Goal: Complete application form

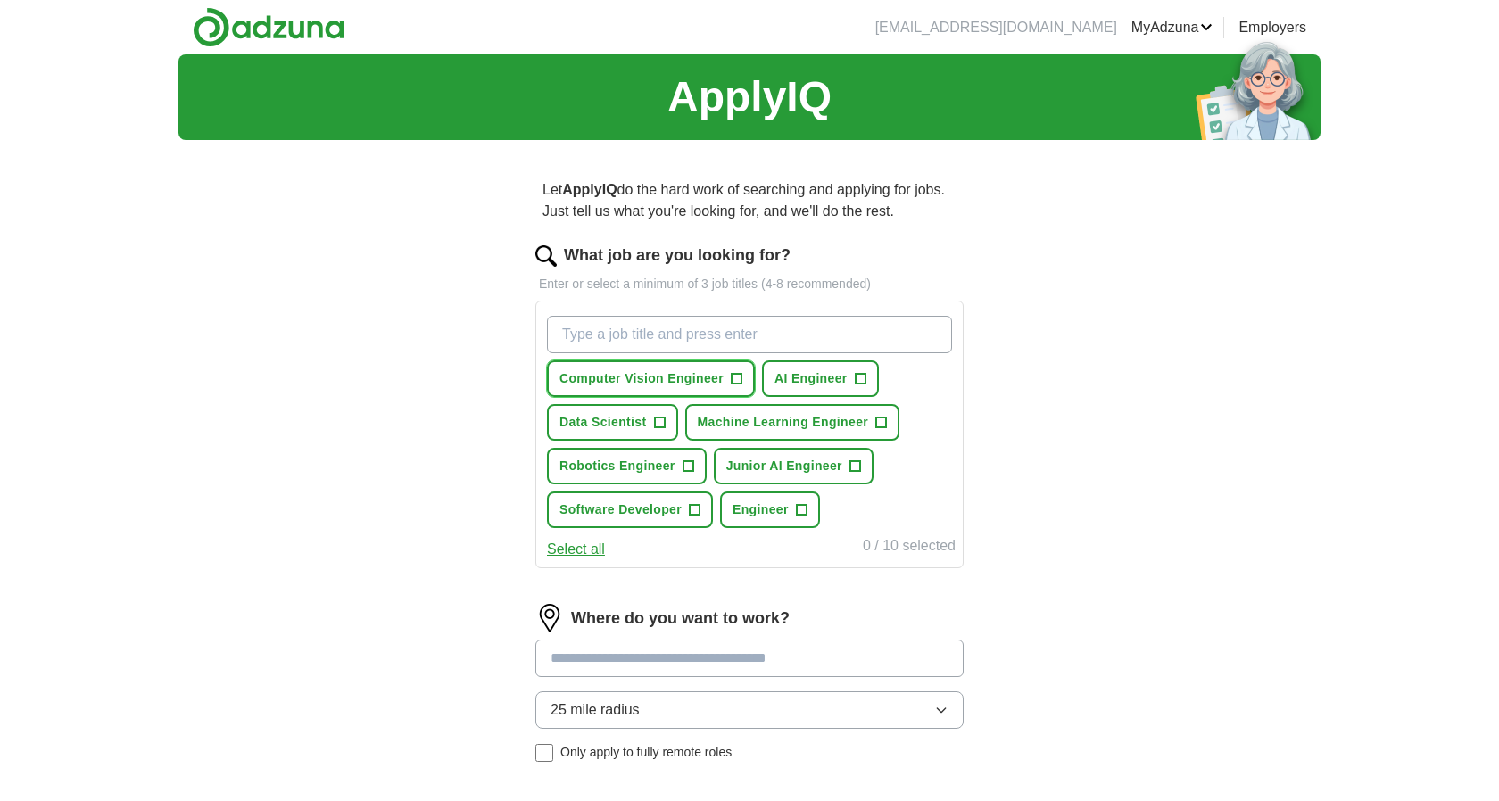
click at [621, 373] on span "Computer Vision Engineer" at bounding box center [641, 378] width 164 height 19
click at [826, 371] on span "AI Engineer" at bounding box center [810, 378] width 73 height 19
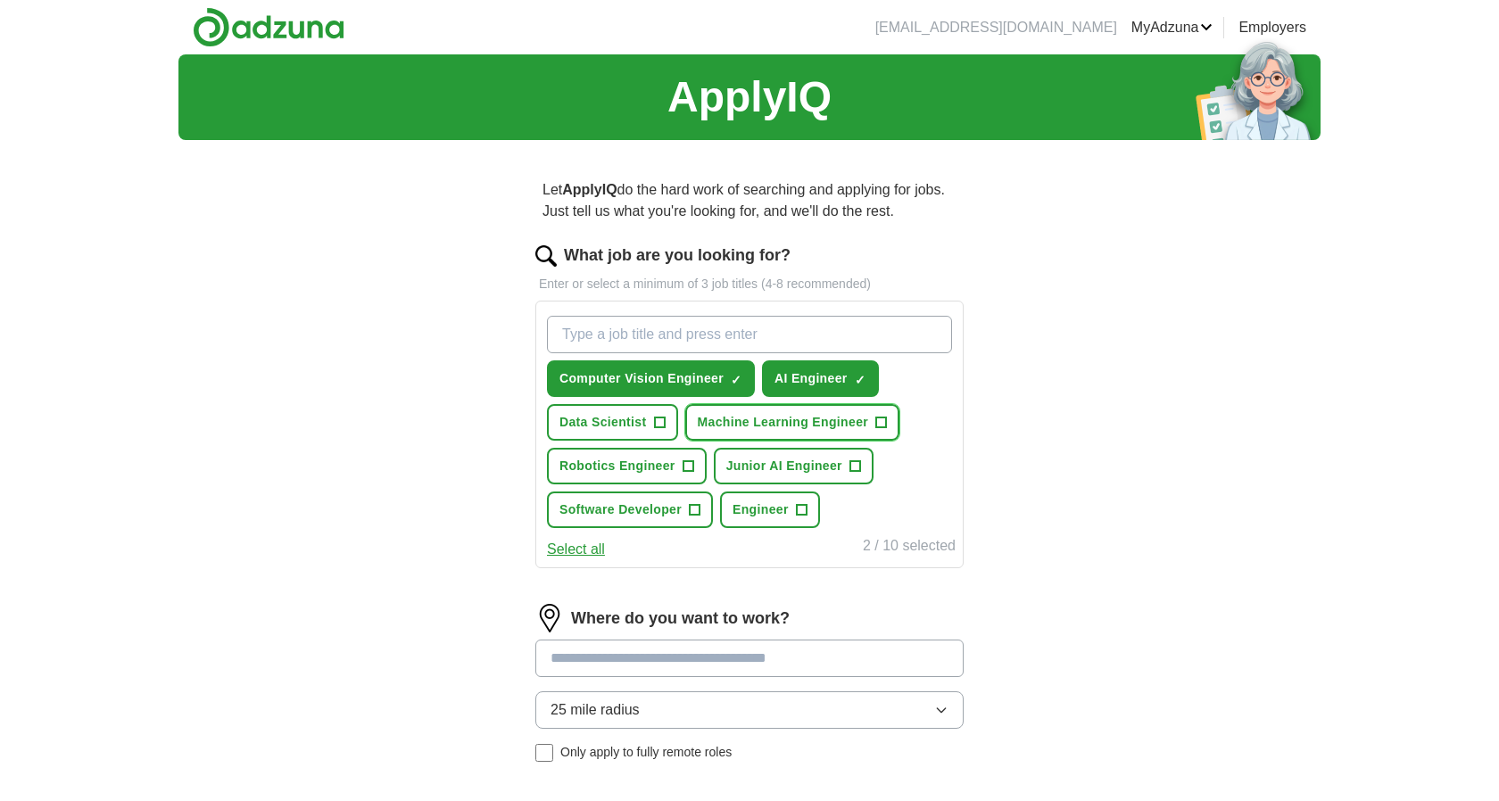
click at [815, 411] on button "Machine Learning Engineer +" at bounding box center [792, 422] width 215 height 37
click at [614, 431] on span "Data Scientist" at bounding box center [602, 422] width 87 height 19
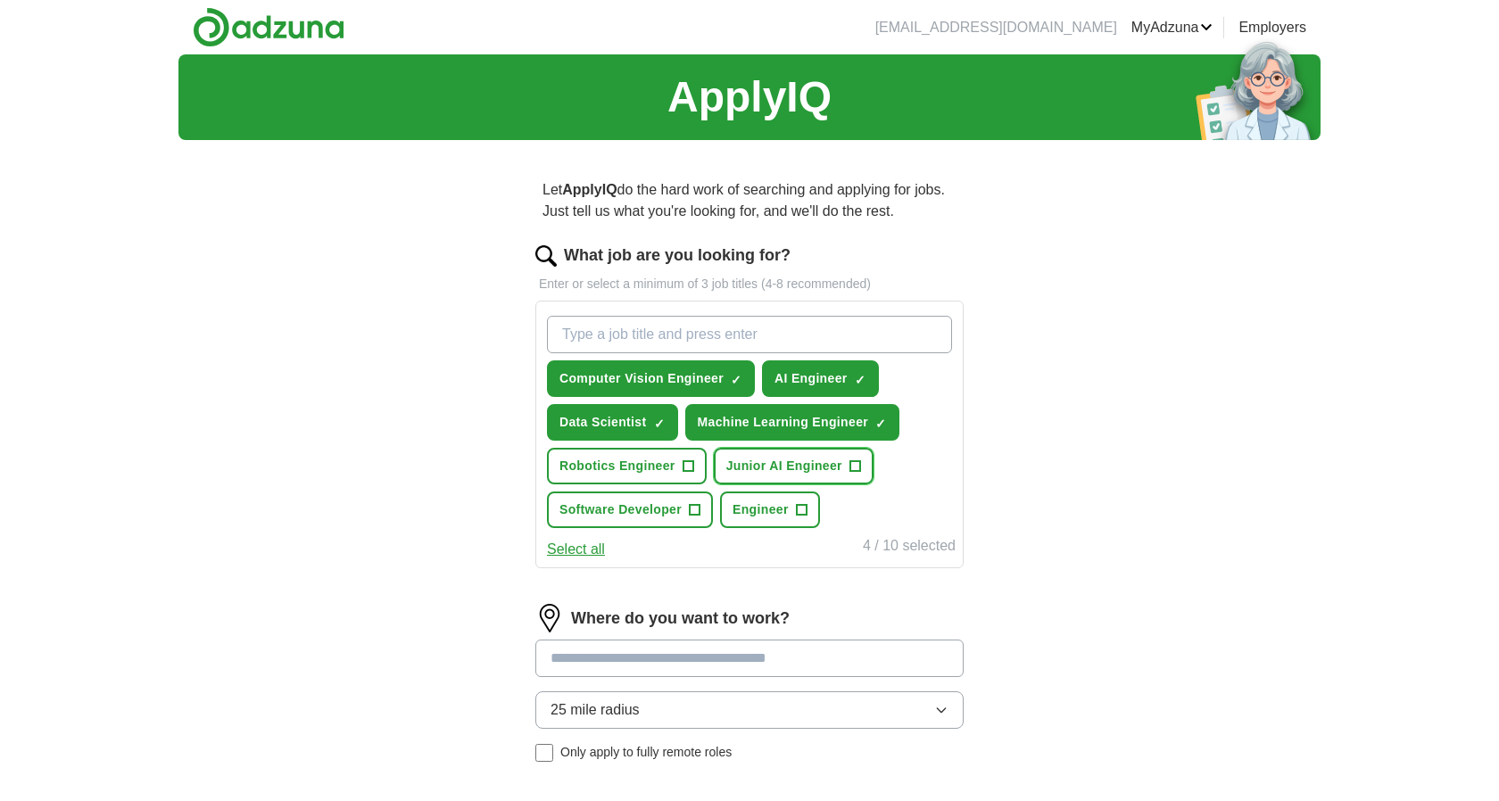
click at [746, 468] on span "Junior AI Engineer" at bounding box center [784, 466] width 116 height 19
click at [689, 518] on button "Software Developer +" at bounding box center [630, 510] width 166 height 37
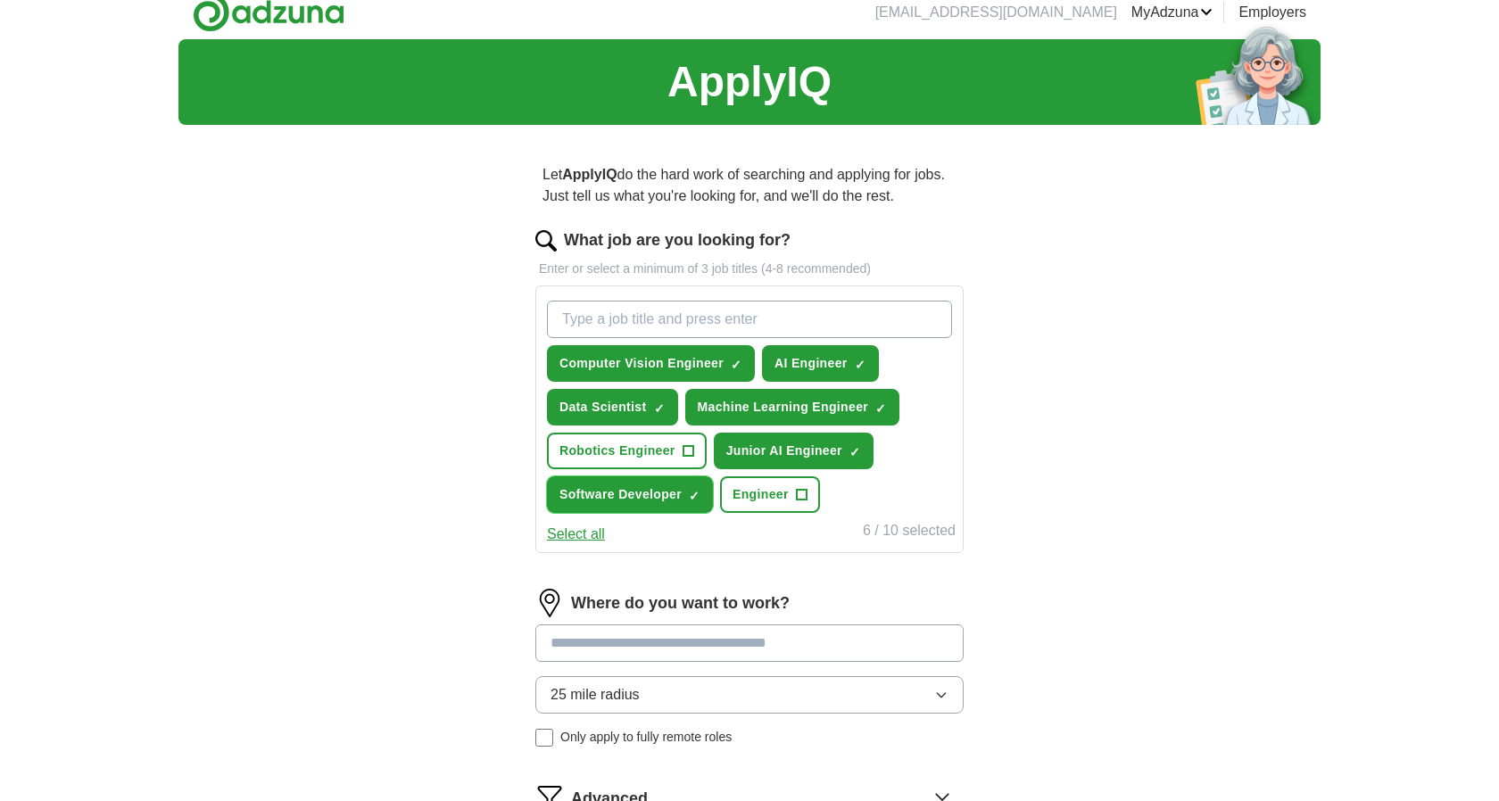
scroll to position [18, 0]
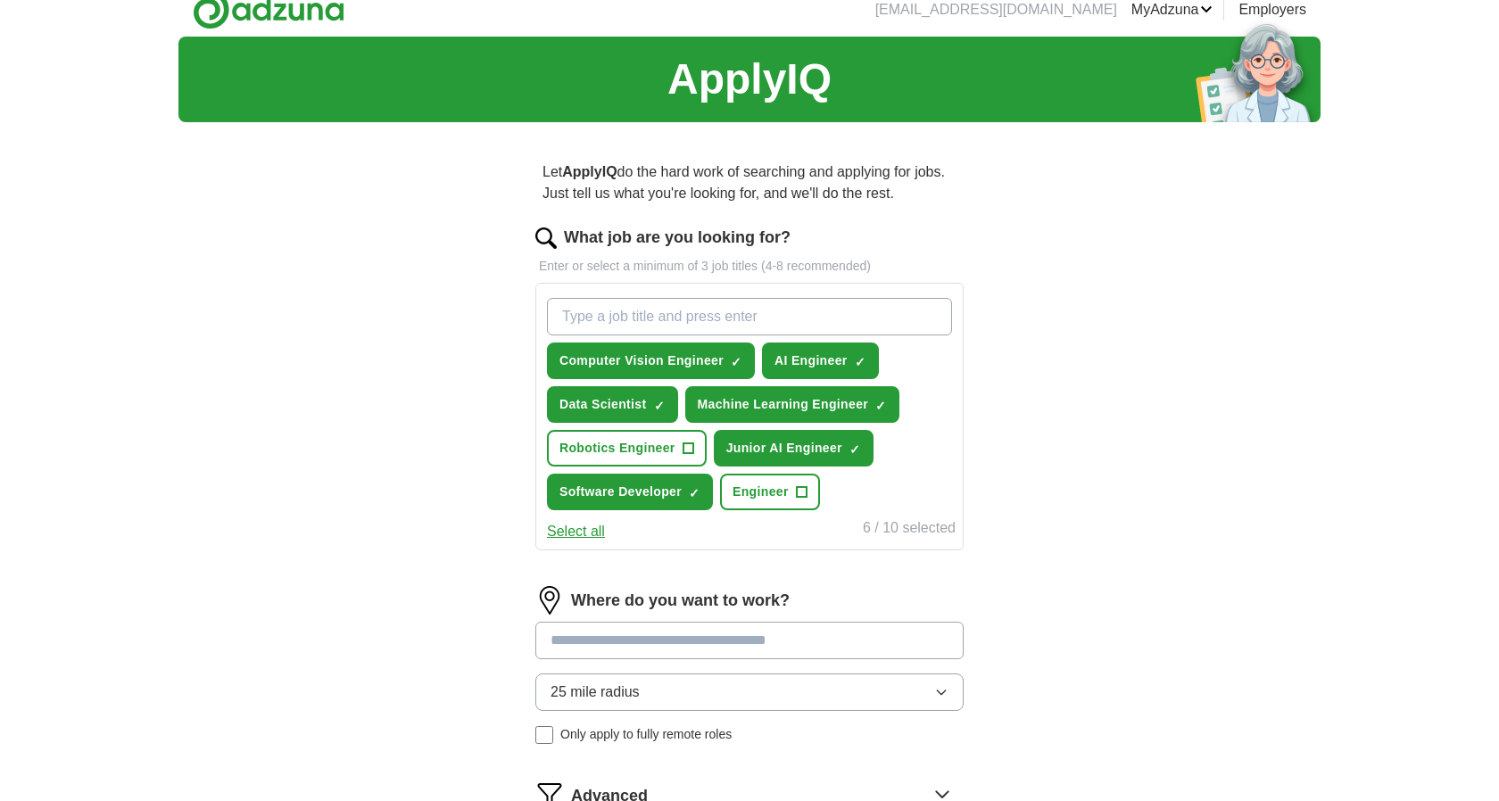
click at [685, 630] on input at bounding box center [749, 640] width 428 height 37
type input "******"
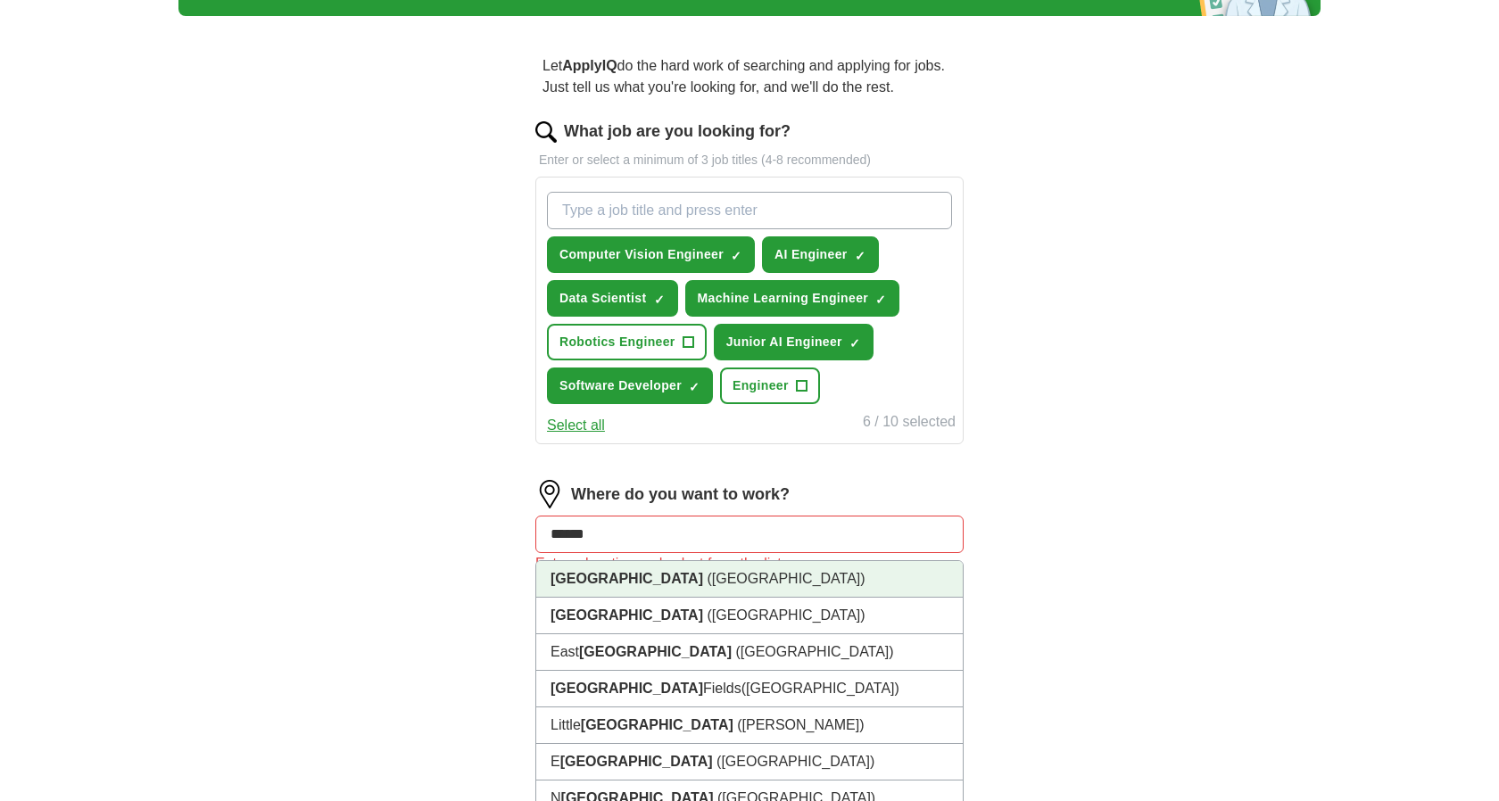
scroll to position [135, 0]
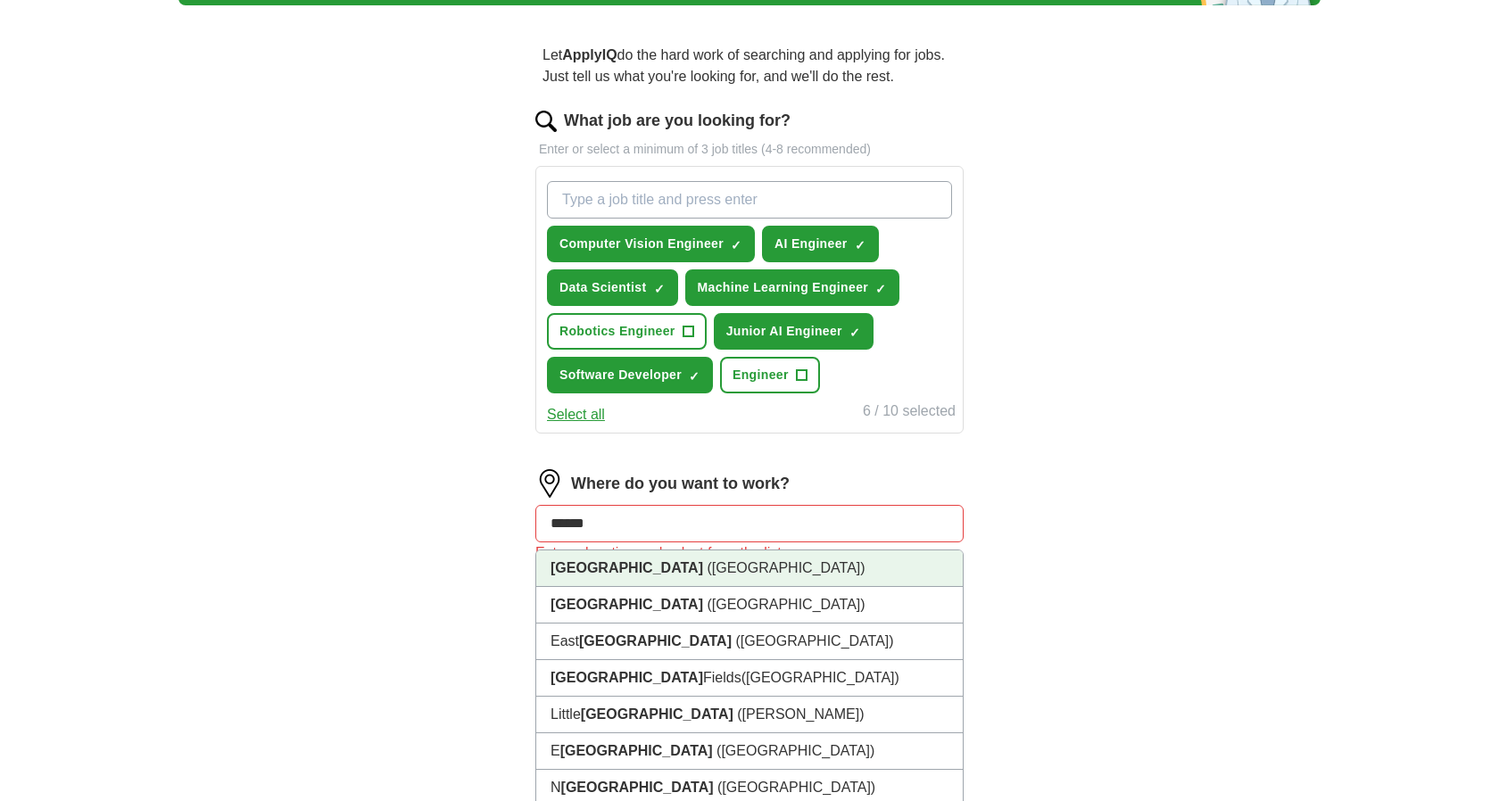
click at [711, 571] on li "[GEOGRAPHIC_DATA] ([GEOGRAPHIC_DATA])" at bounding box center [749, 569] width 426 height 37
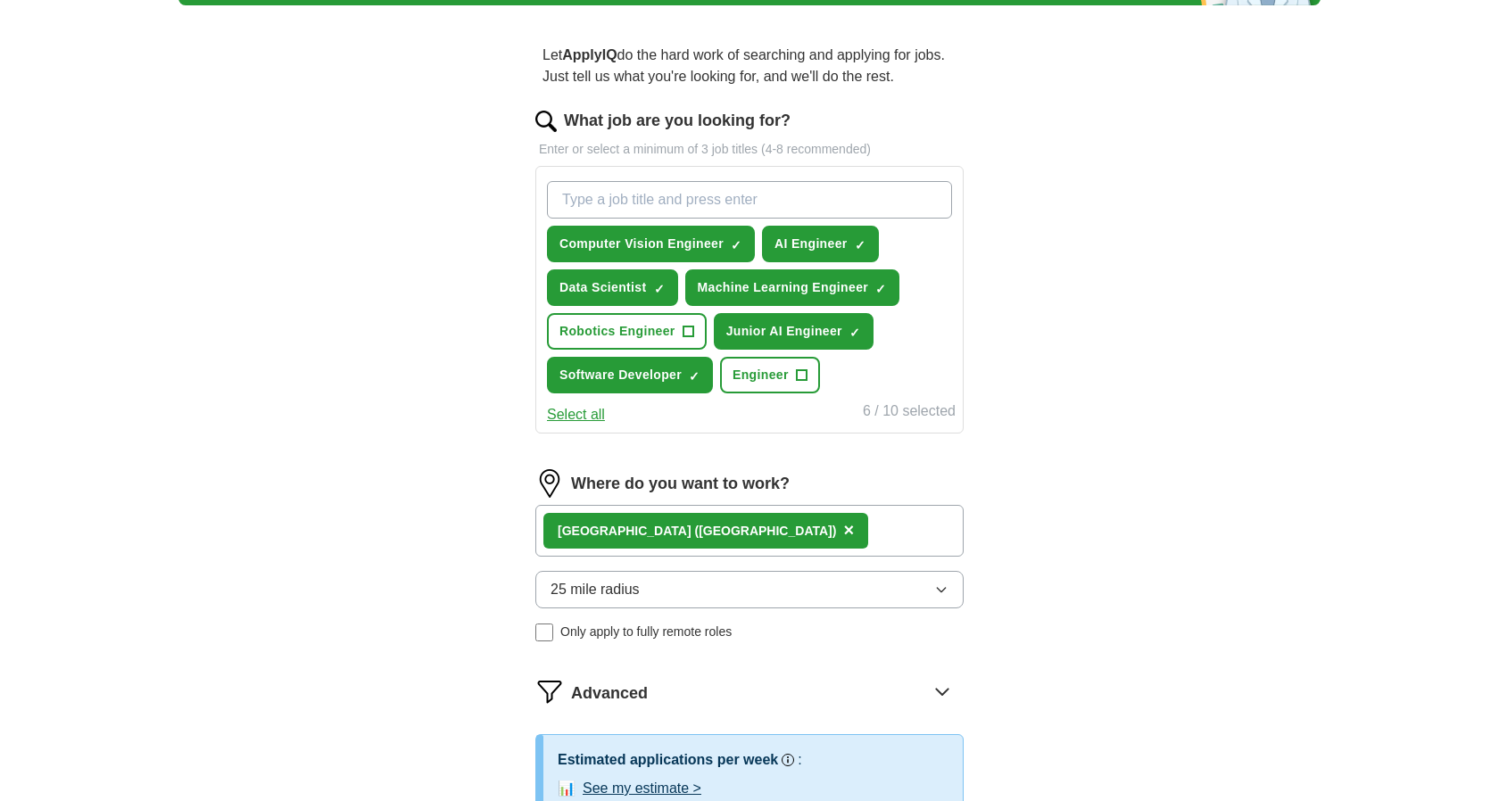
click at [704, 583] on button "25 mile radius" at bounding box center [749, 589] width 428 height 37
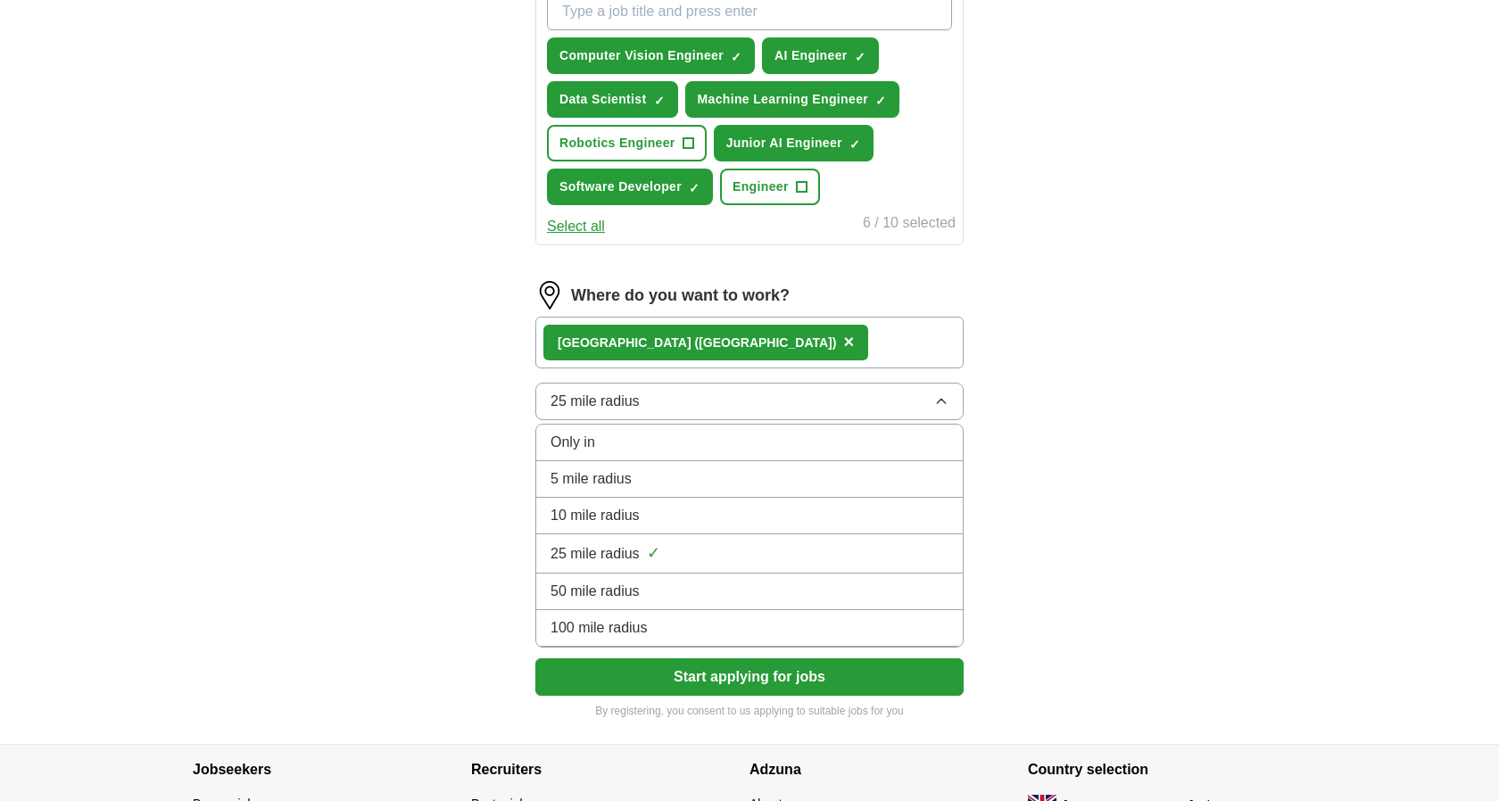
scroll to position [377, 0]
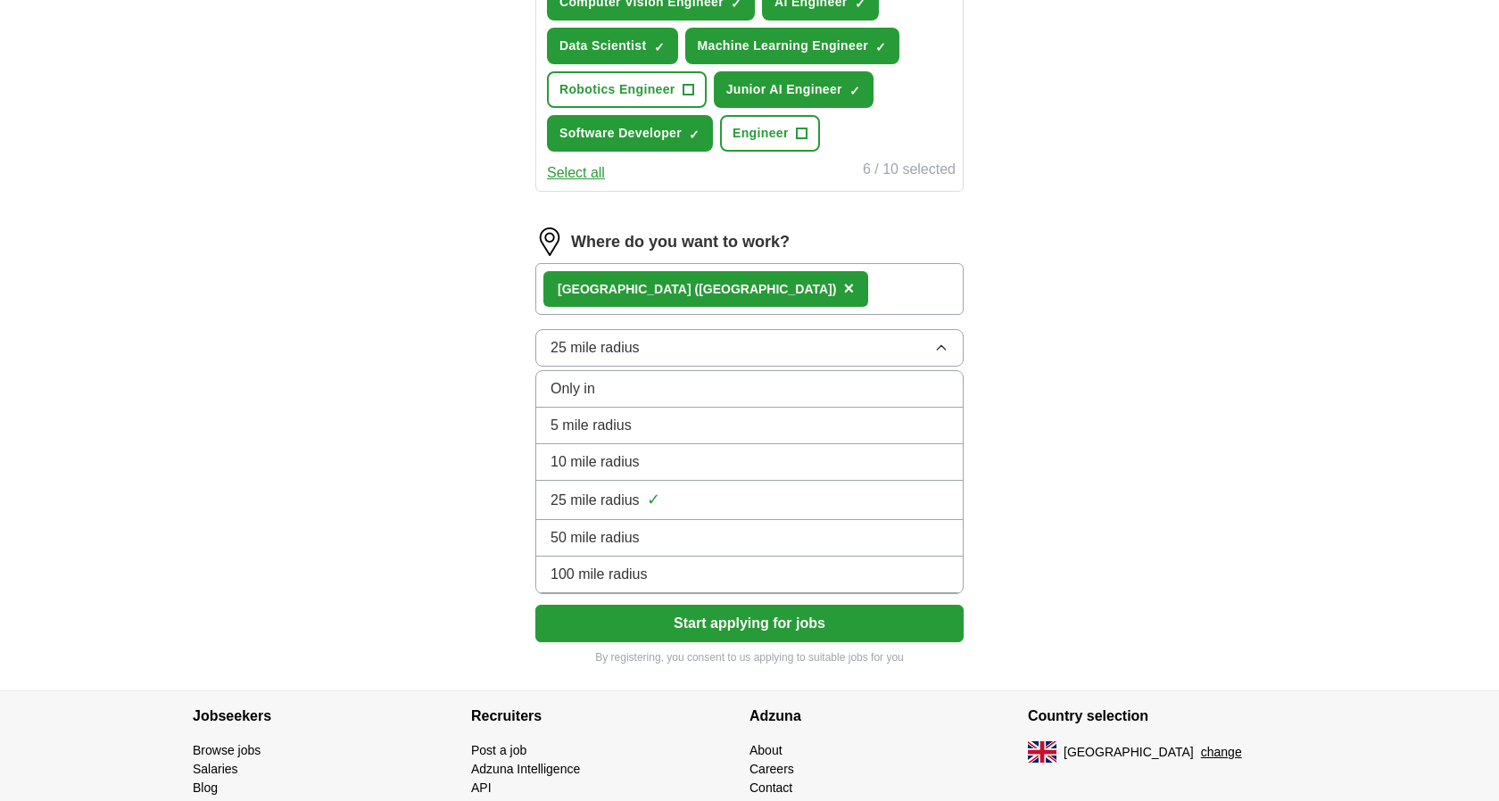
click at [706, 550] on li "50 mile radius" at bounding box center [749, 538] width 426 height 37
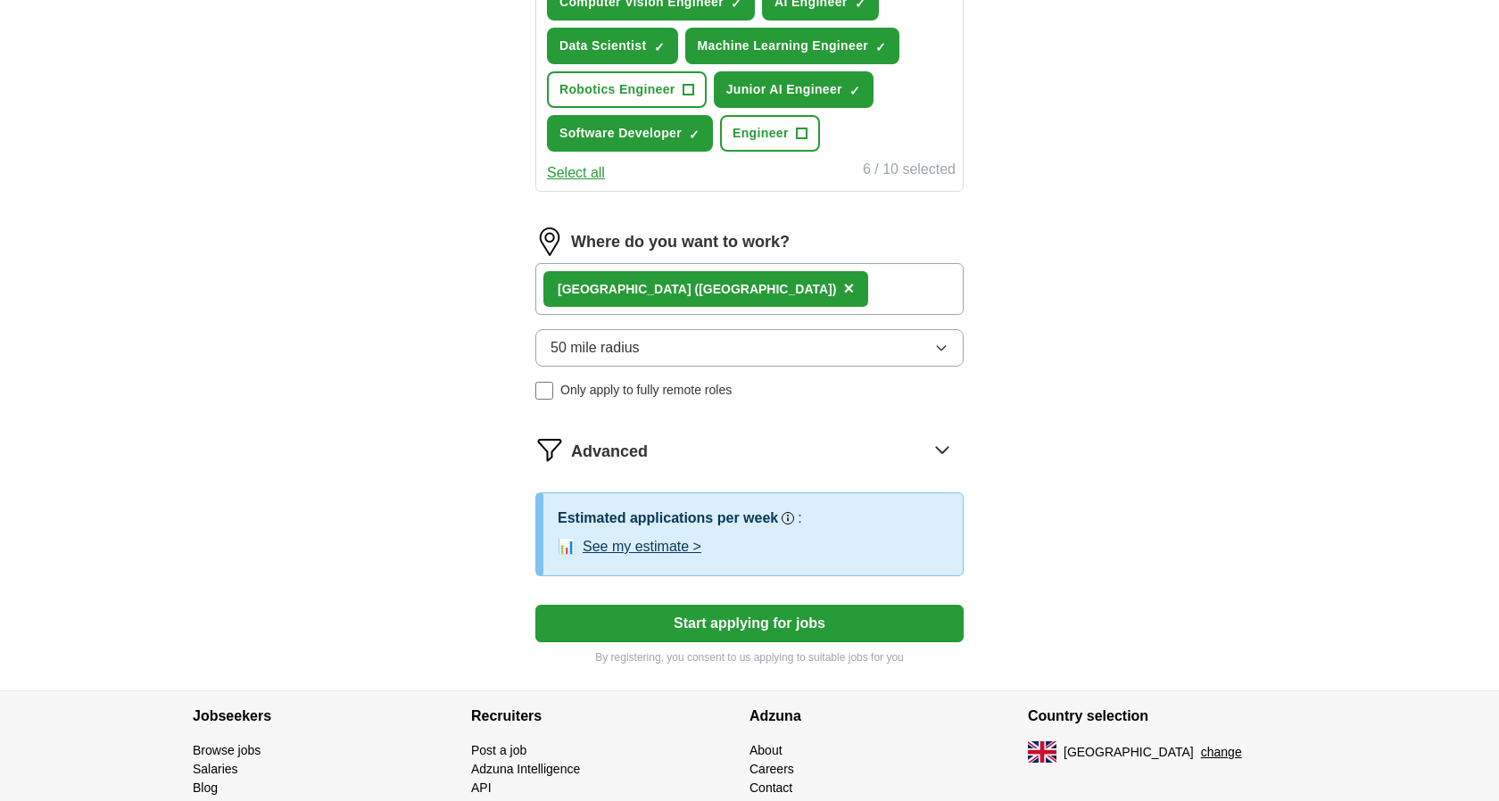
click at [940, 456] on icon at bounding box center [942, 449] width 29 height 29
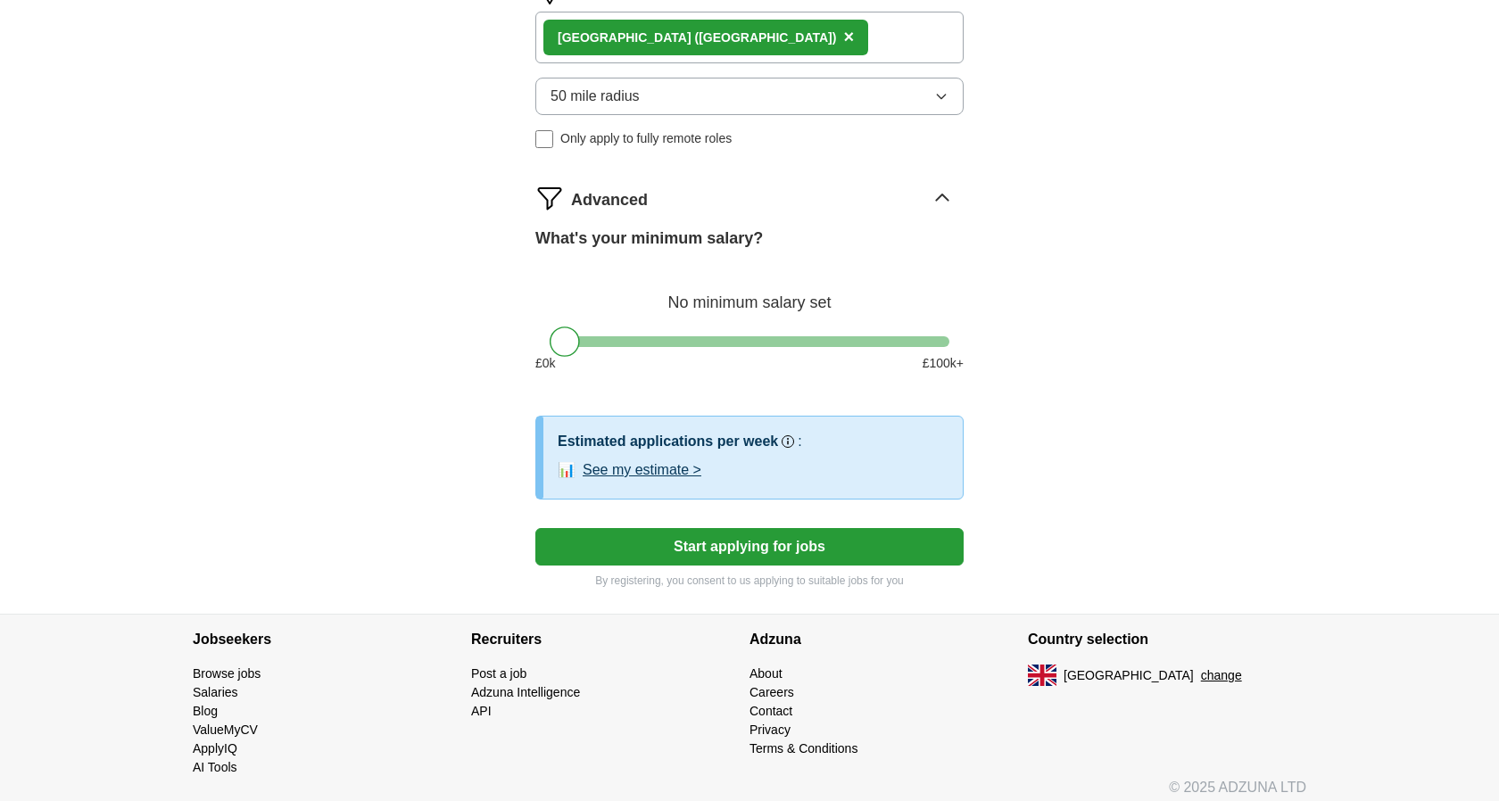
scroll to position [640, 0]
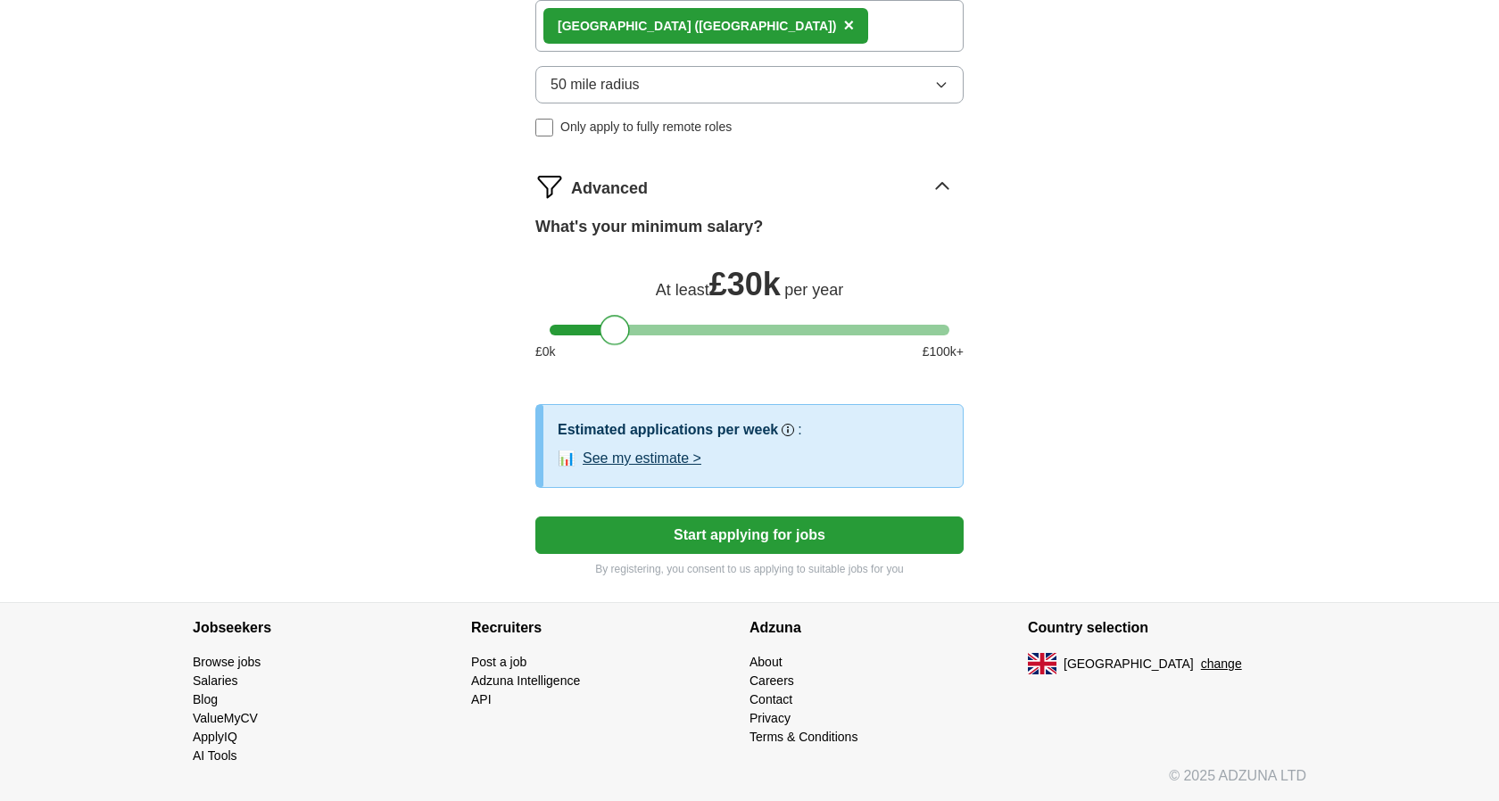
drag, startPoint x: 558, startPoint y: 333, endPoint x: 608, endPoint y: 335, distance: 50.0
click at [608, 335] on div at bounding box center [615, 330] width 30 height 30
click at [733, 527] on button "Start applying for jobs" at bounding box center [749, 535] width 428 height 37
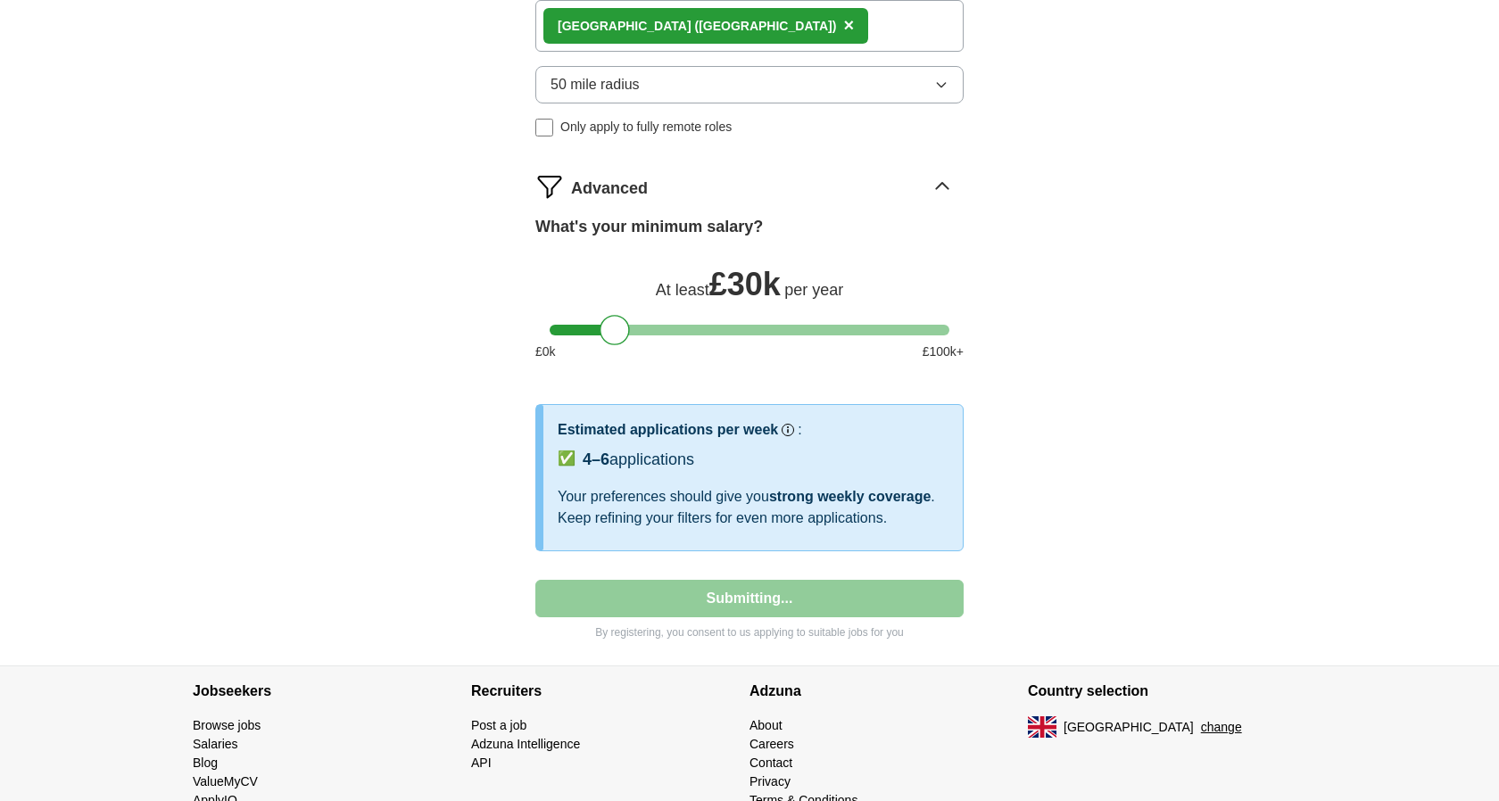
select select "**"
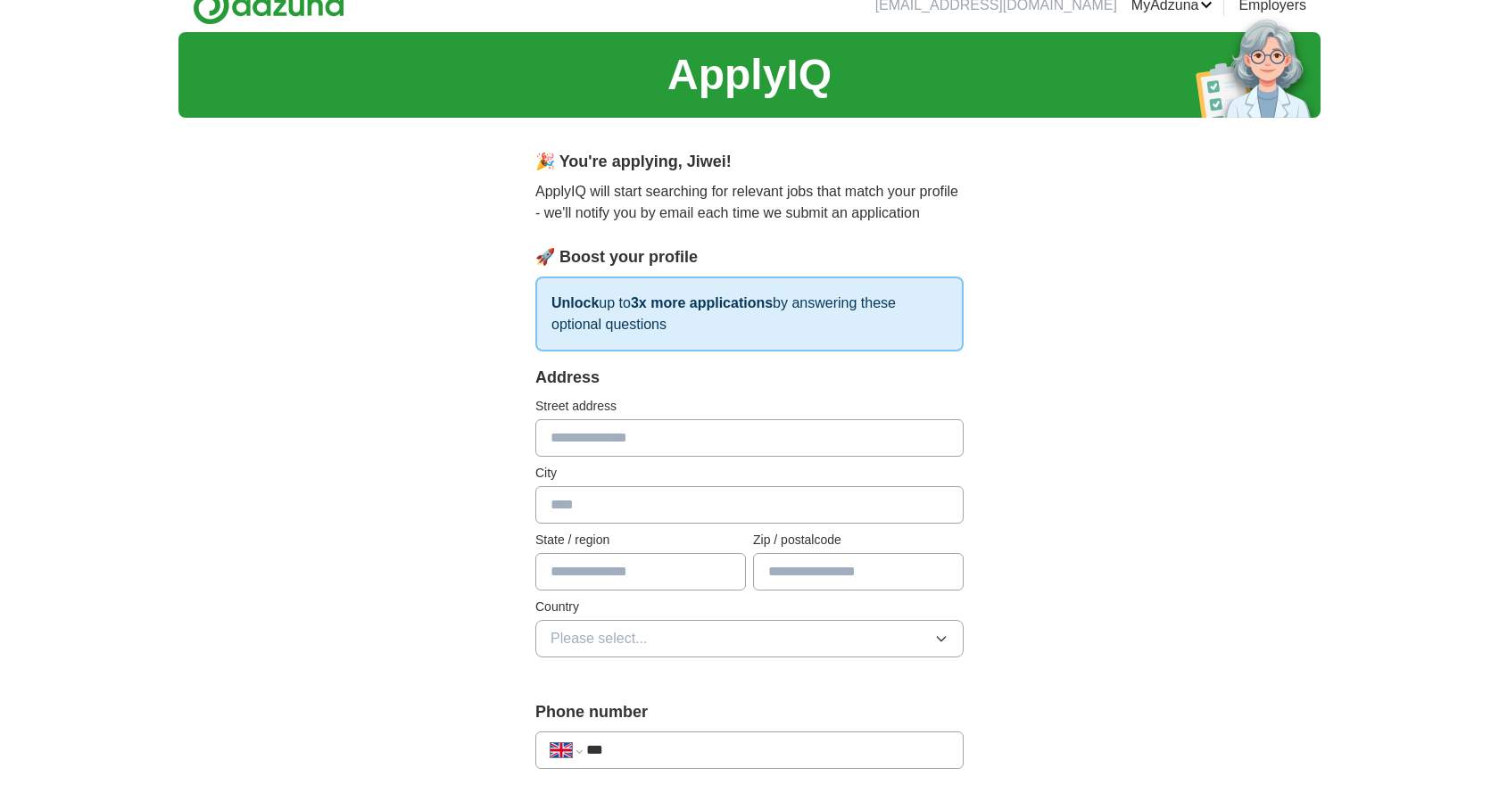
scroll to position [0, 0]
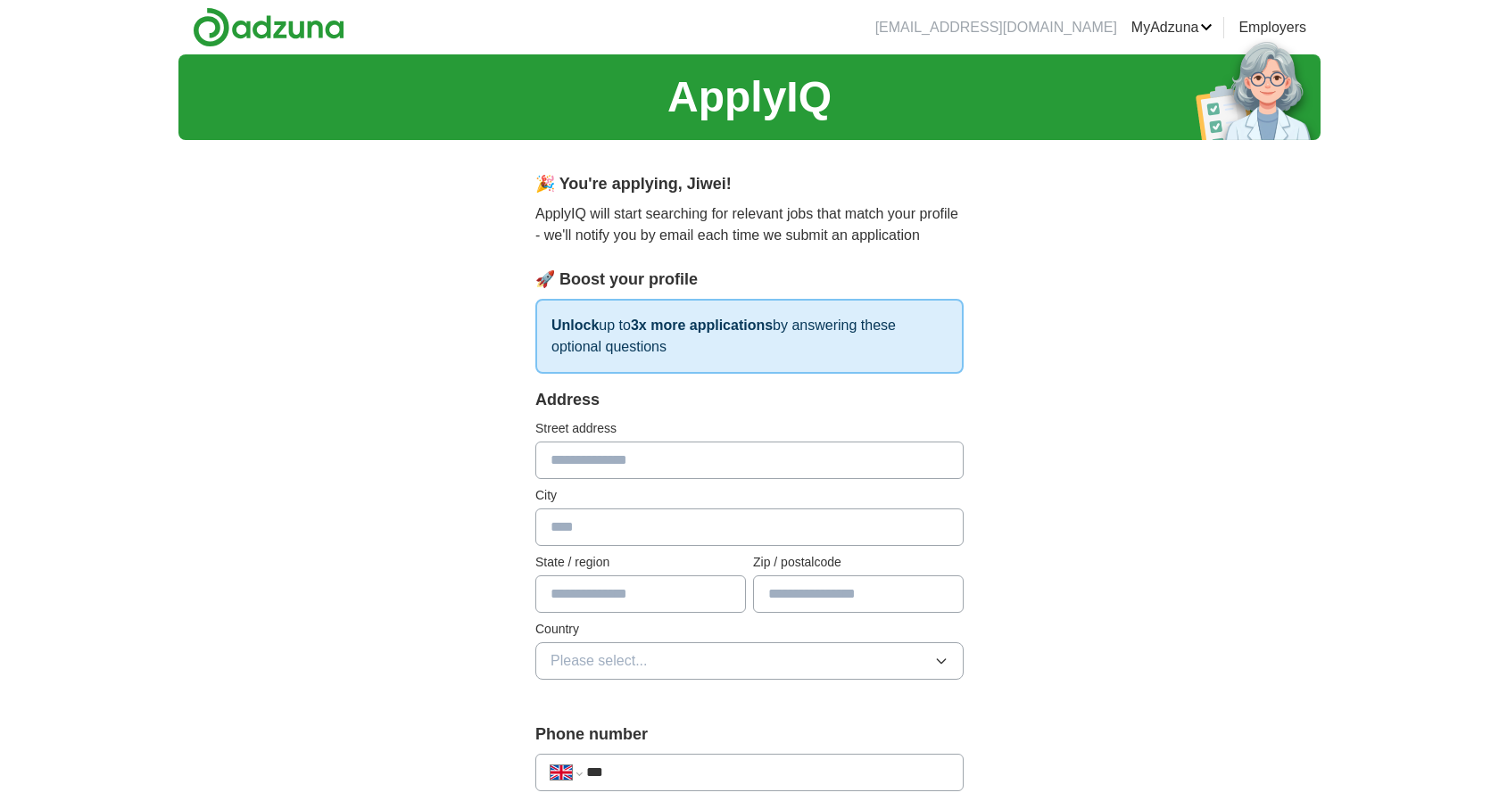
click at [633, 456] on input "text" at bounding box center [749, 460] width 428 height 37
type input "**********"
type input "*******"
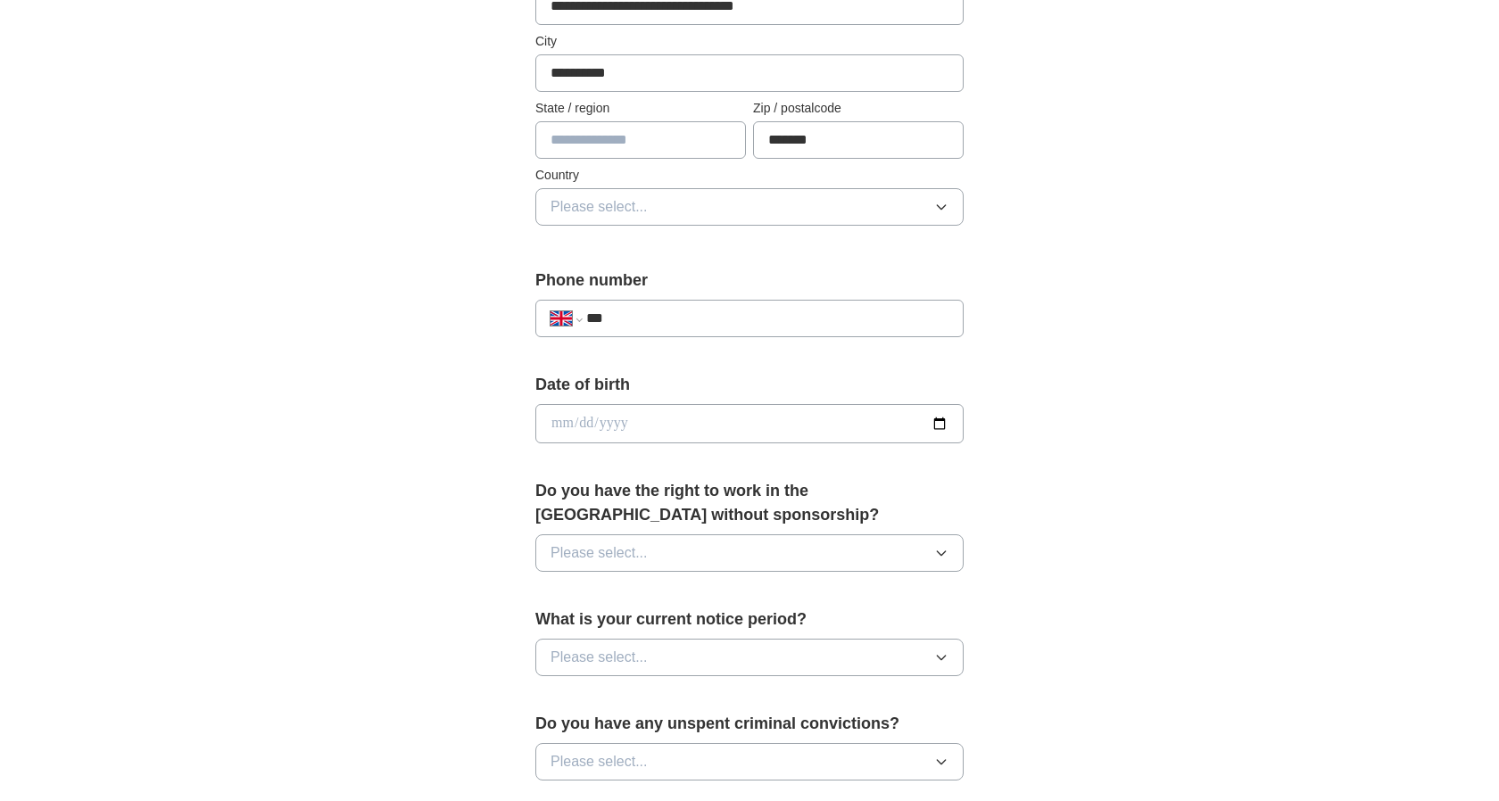
scroll to position [475, 0]
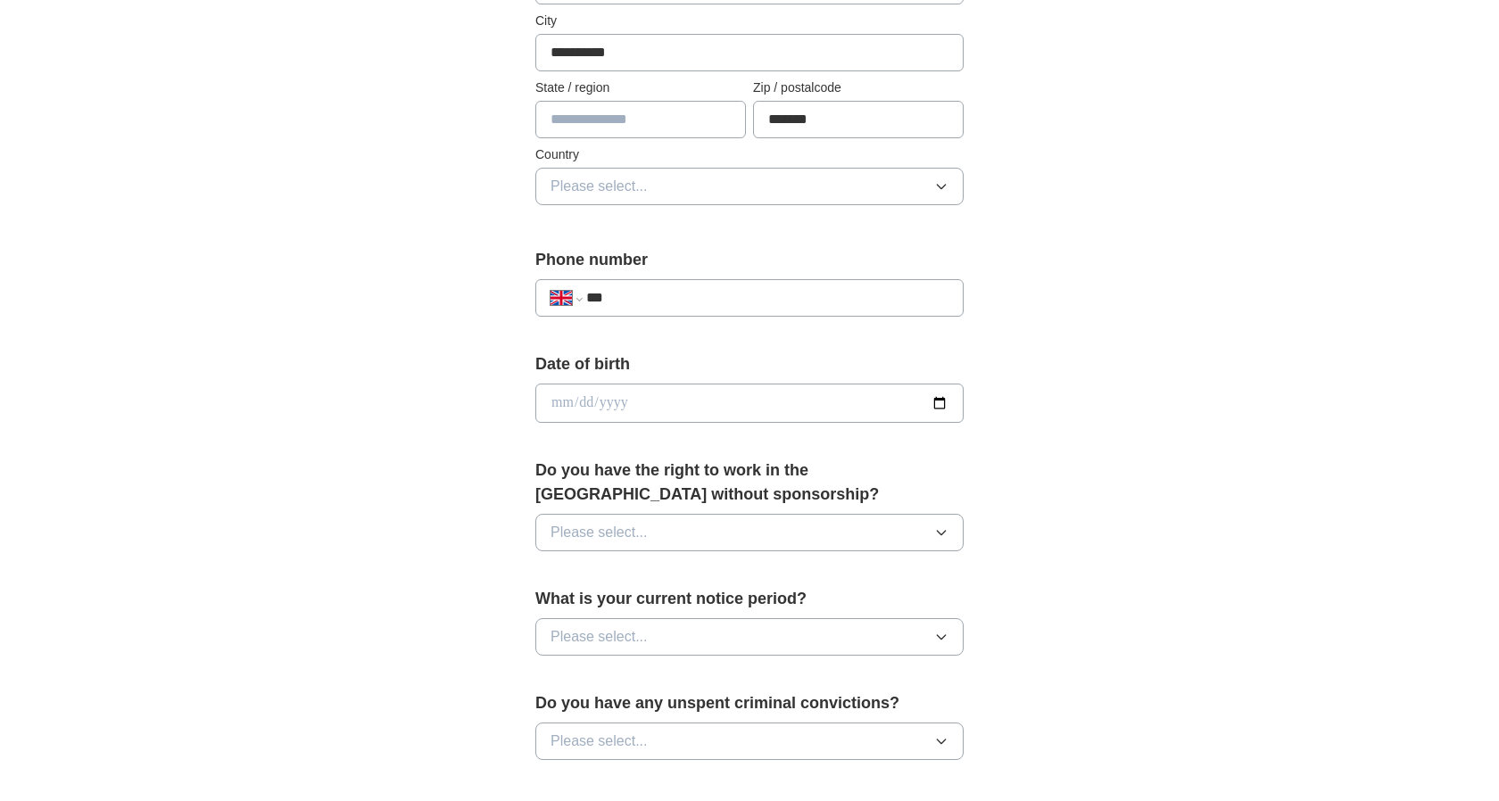
click at [700, 526] on button "Please select..." at bounding box center [749, 532] width 428 height 37
click at [683, 606] on div "No" at bounding box center [750, 610] width 398 height 21
click at [678, 636] on button "Please select..." at bounding box center [749, 636] width 428 height 37
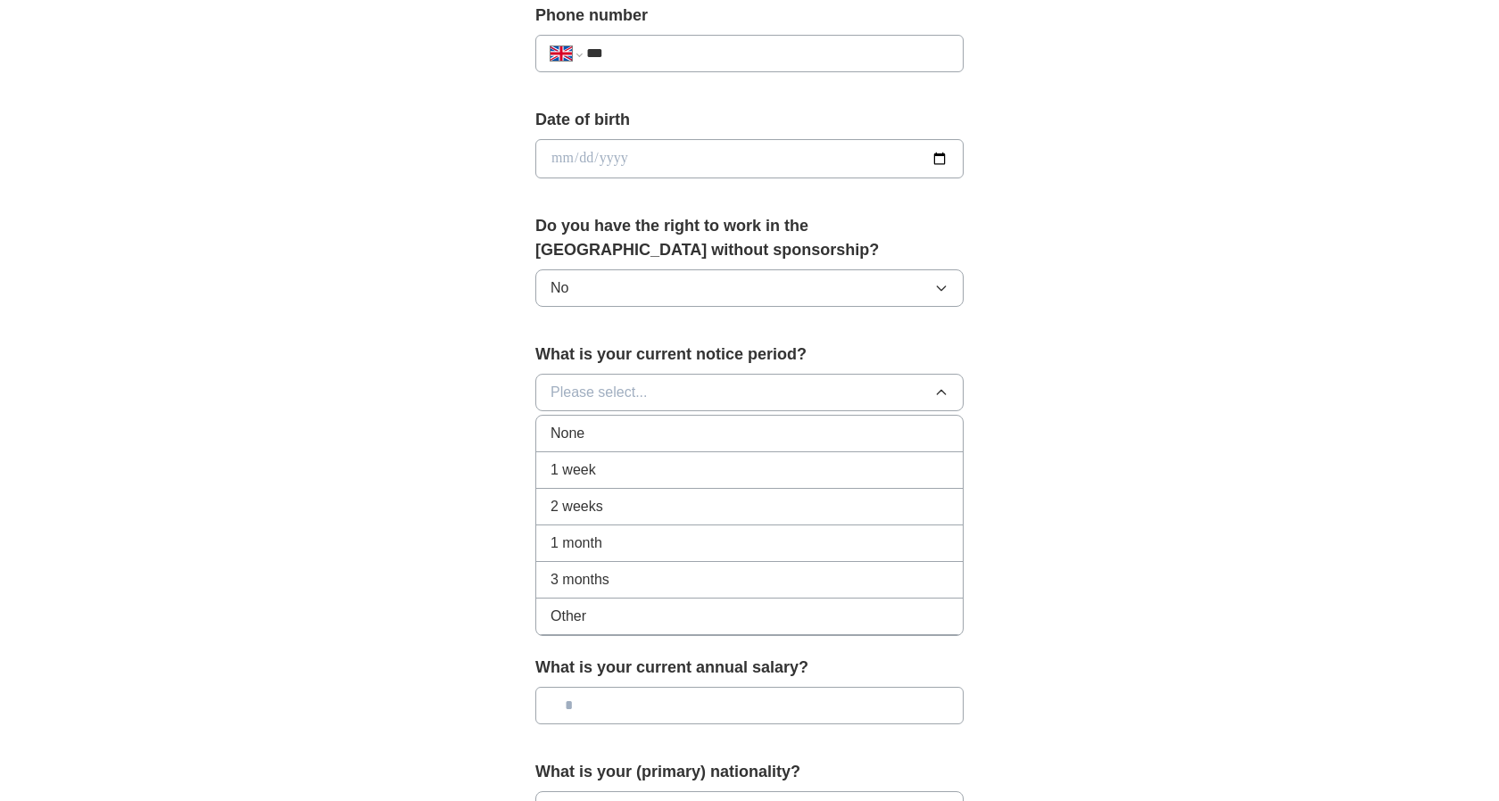
scroll to position [723, 0]
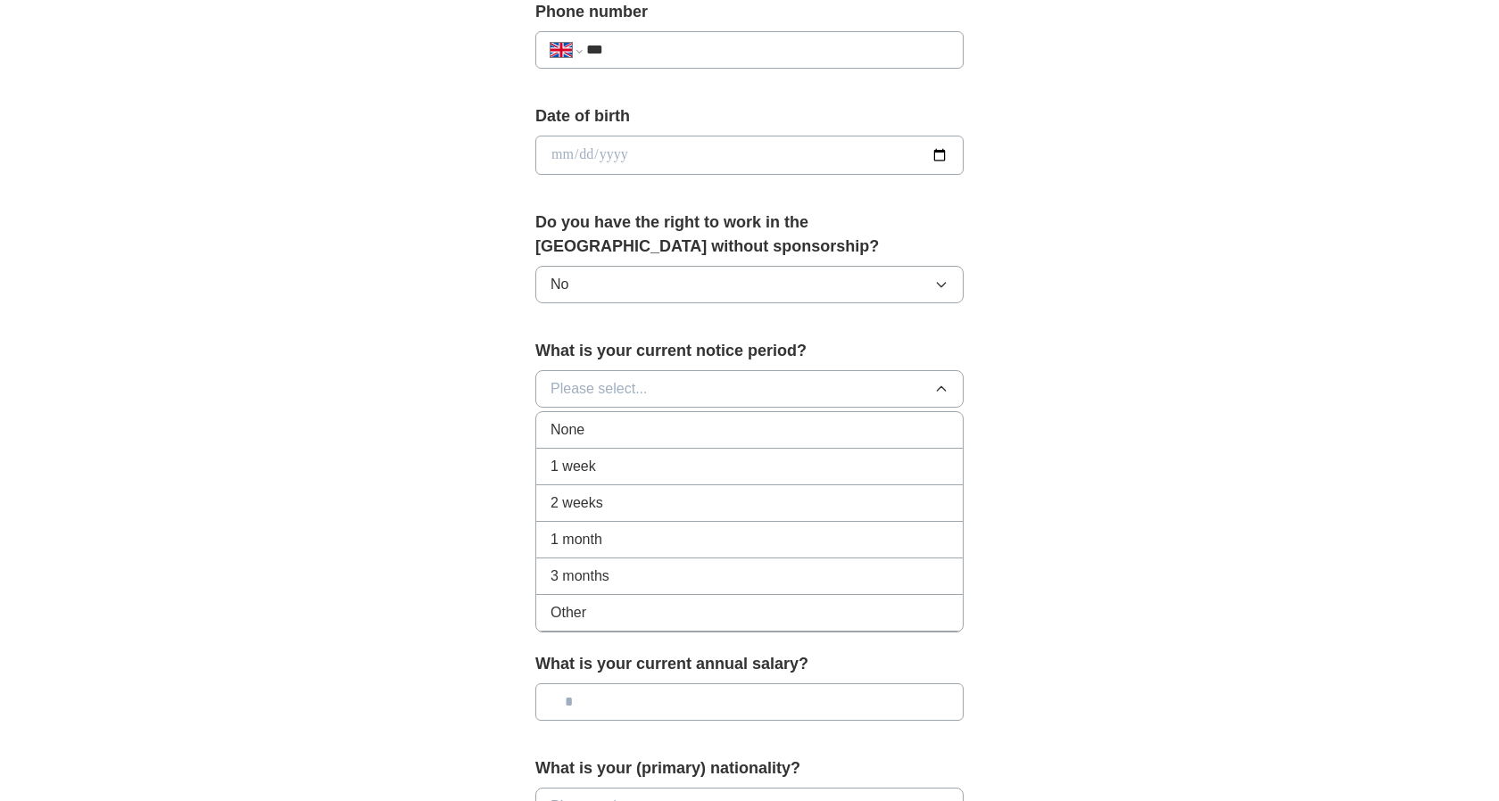
click at [675, 585] on div "3 months" at bounding box center [750, 576] width 398 height 21
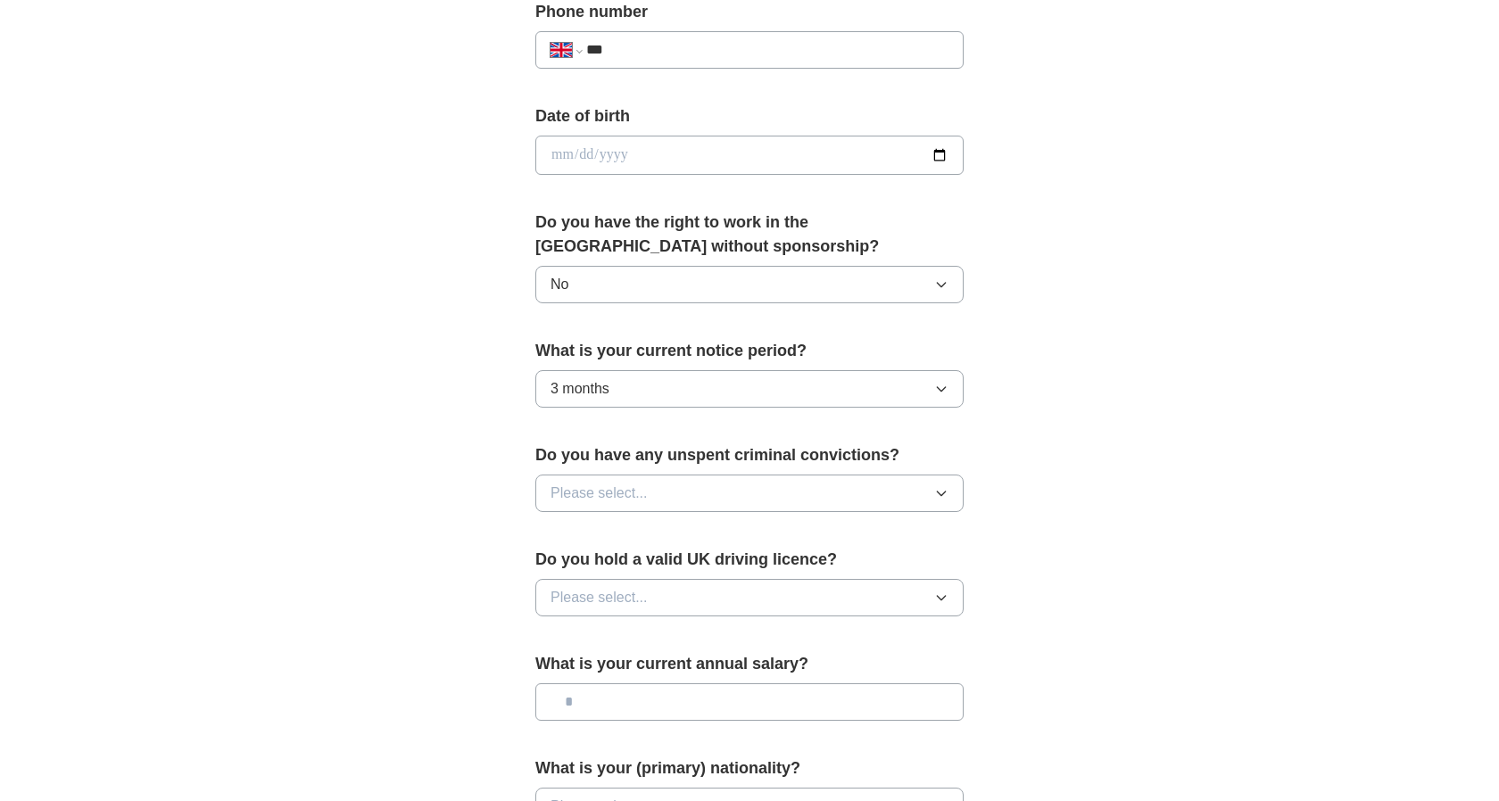
click at [743, 604] on button "Please select..." at bounding box center [749, 597] width 428 height 37
click at [730, 682] on div "No" at bounding box center [750, 675] width 398 height 21
click at [750, 484] on button "Please select..." at bounding box center [749, 493] width 428 height 37
click at [730, 578] on div "No" at bounding box center [750, 570] width 398 height 21
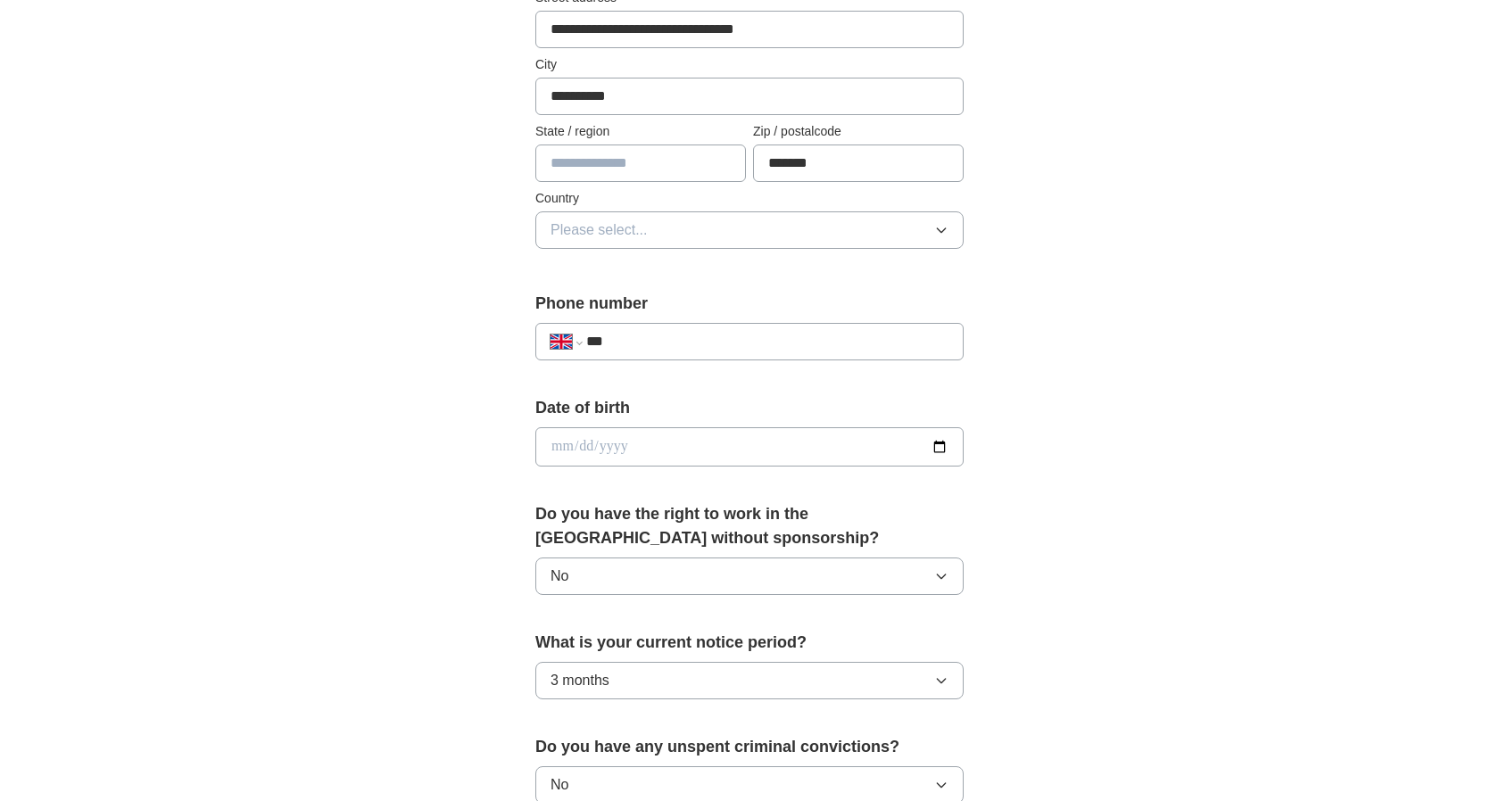
scroll to position [425, 0]
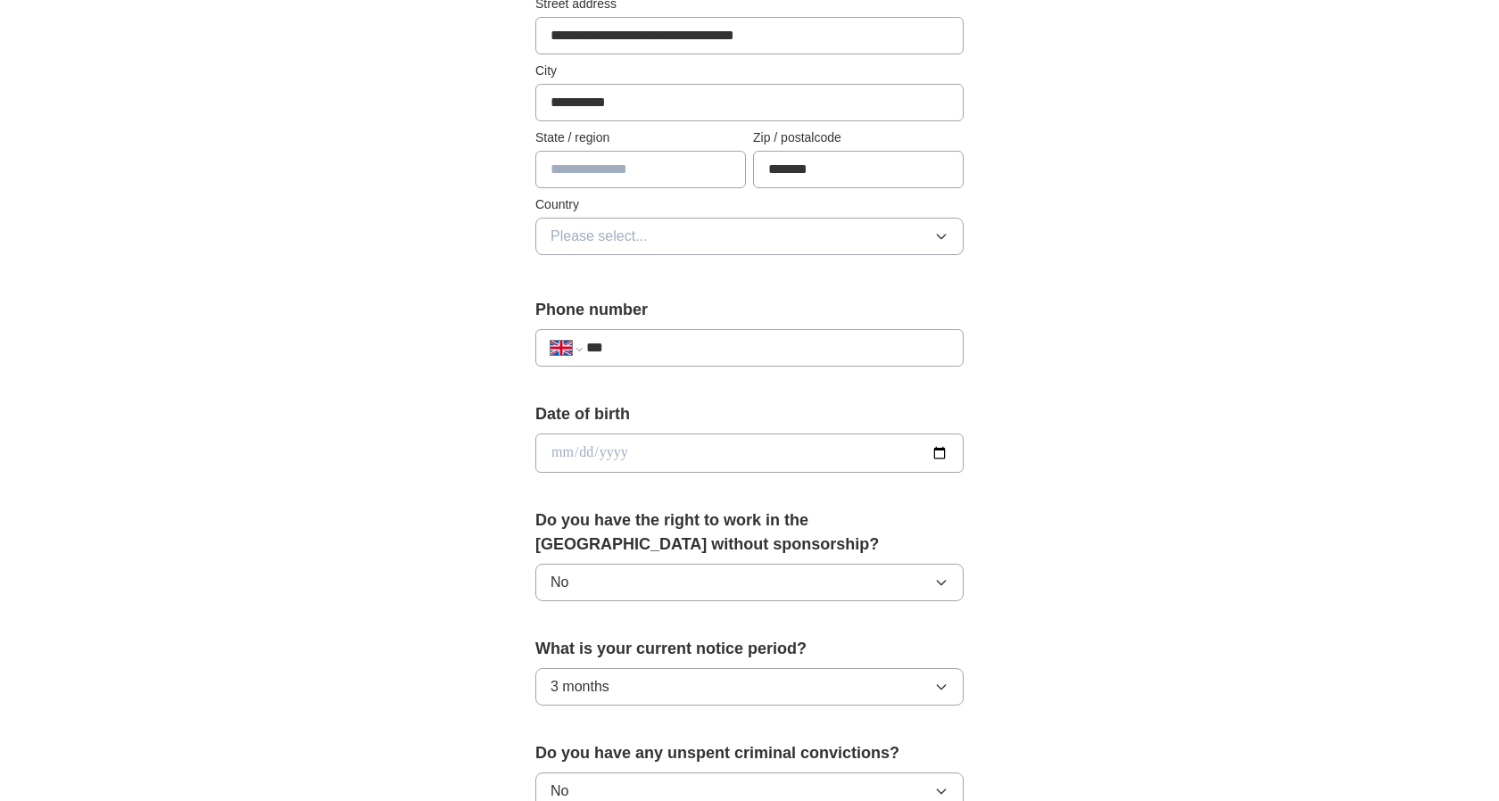
click at [641, 567] on button "No" at bounding box center [749, 582] width 428 height 37
click at [637, 621] on div "Yes" at bounding box center [750, 623] width 398 height 21
click at [567, 460] on input "date" at bounding box center [749, 453] width 428 height 39
type input "**********"
click at [642, 354] on input "***" at bounding box center [767, 347] width 362 height 21
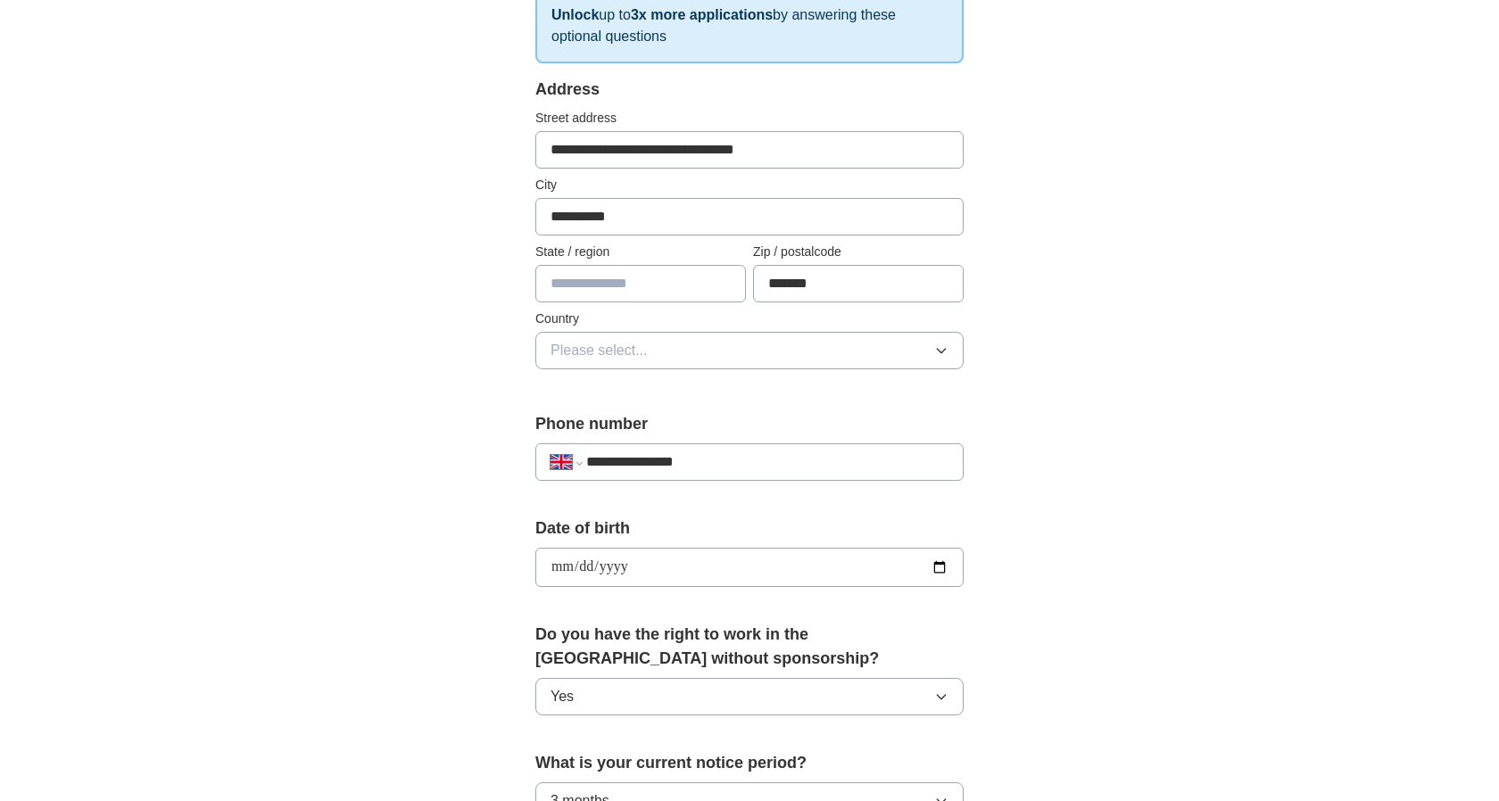
scroll to position [305, 0]
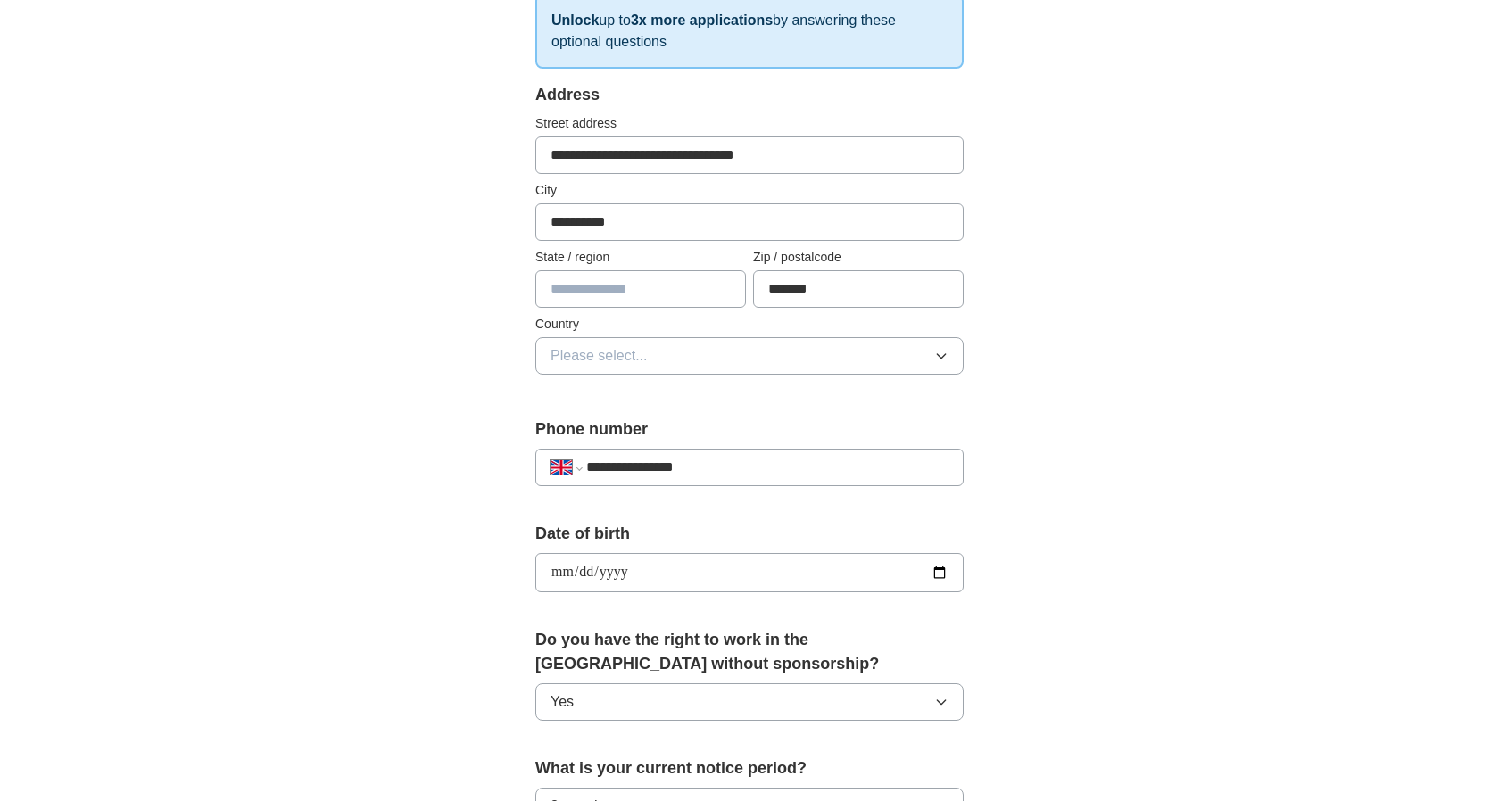
type input "**********"
click at [662, 286] on input "text" at bounding box center [640, 288] width 211 height 37
type input "*****"
click at [653, 352] on button "Please select..." at bounding box center [749, 355] width 428 height 37
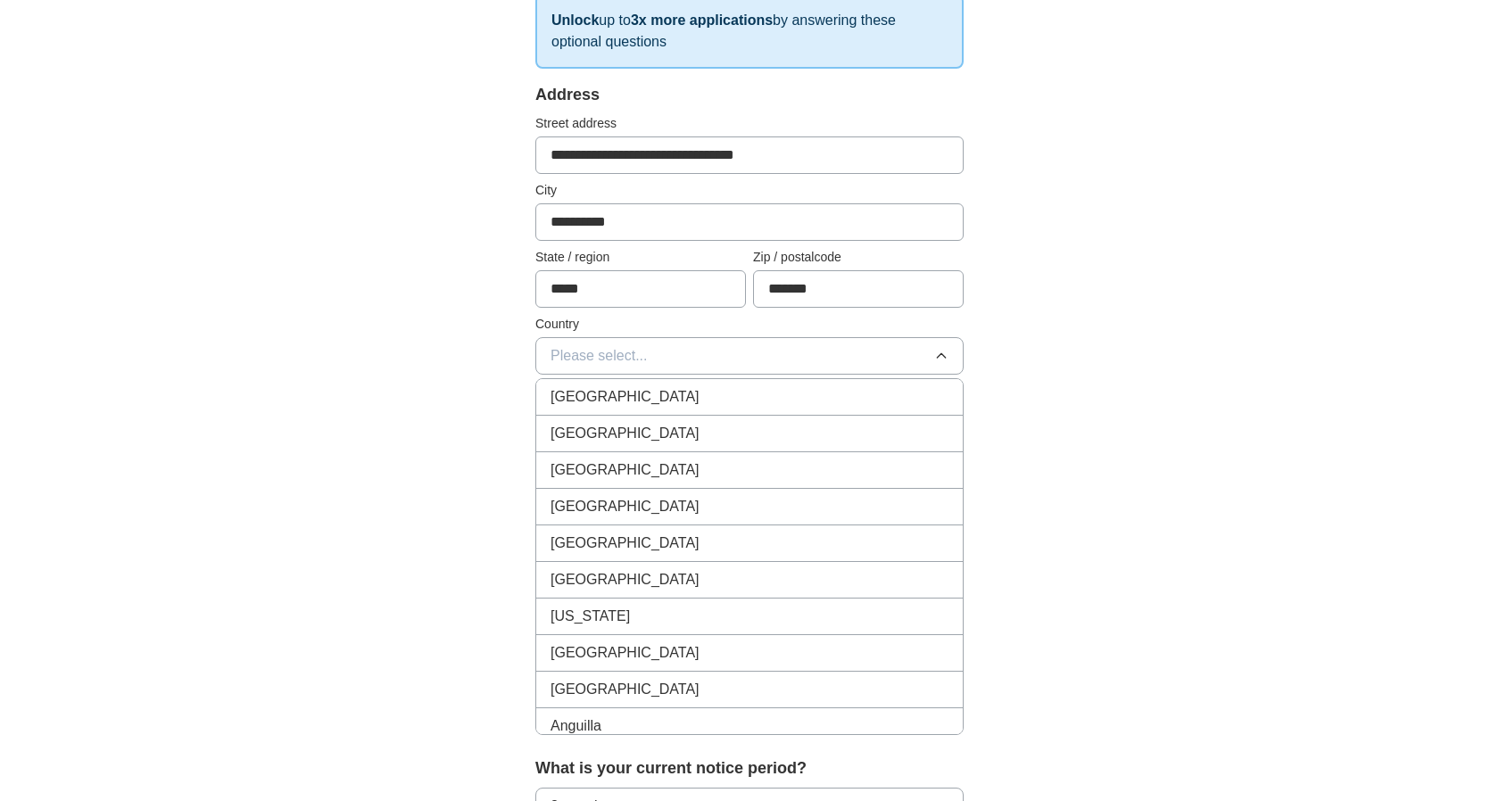
click at [644, 392] on span "[GEOGRAPHIC_DATA]" at bounding box center [625, 396] width 149 height 21
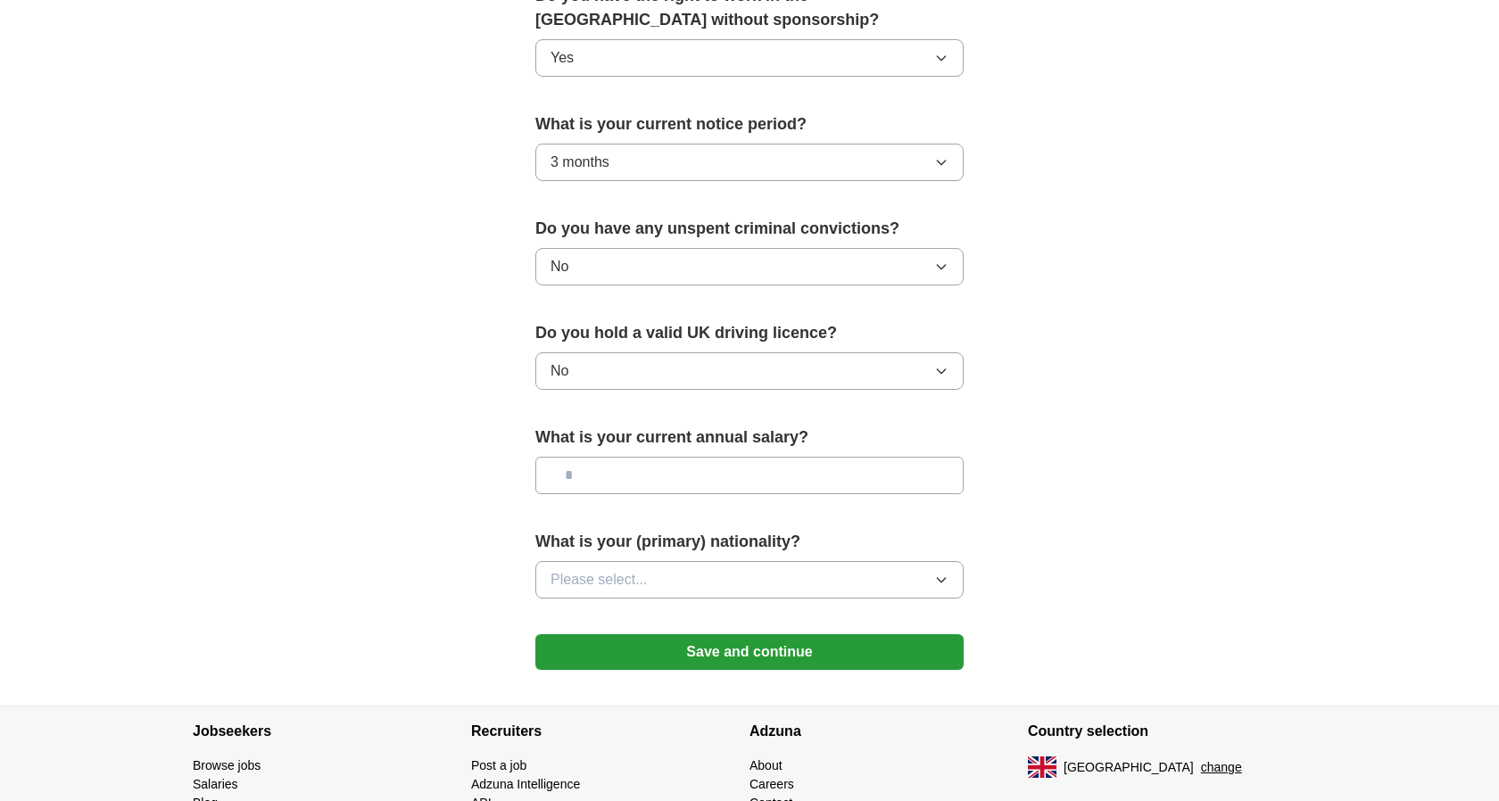
scroll to position [1053, 0]
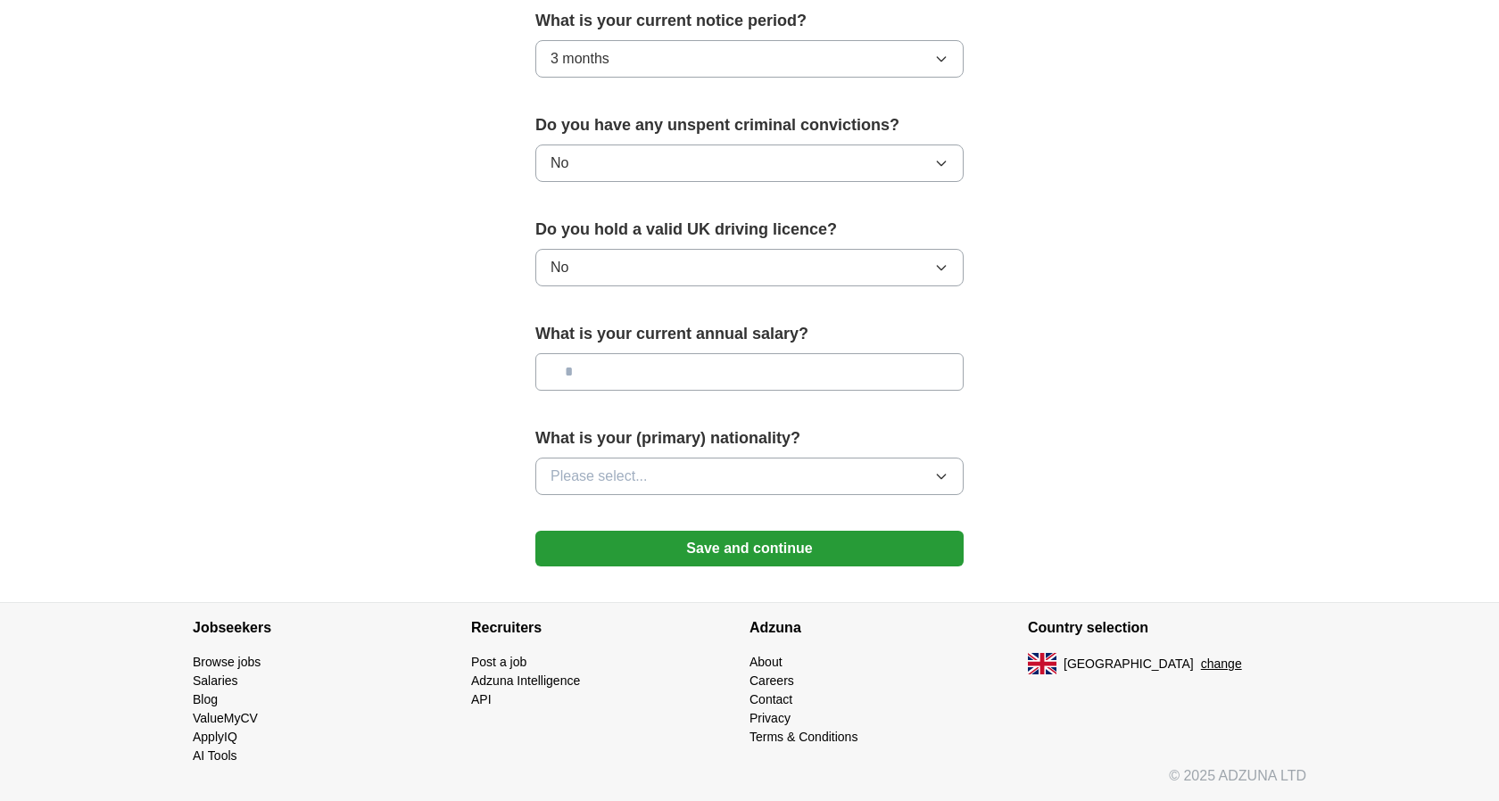
click at [617, 473] on span "Please select..." at bounding box center [599, 476] width 97 height 21
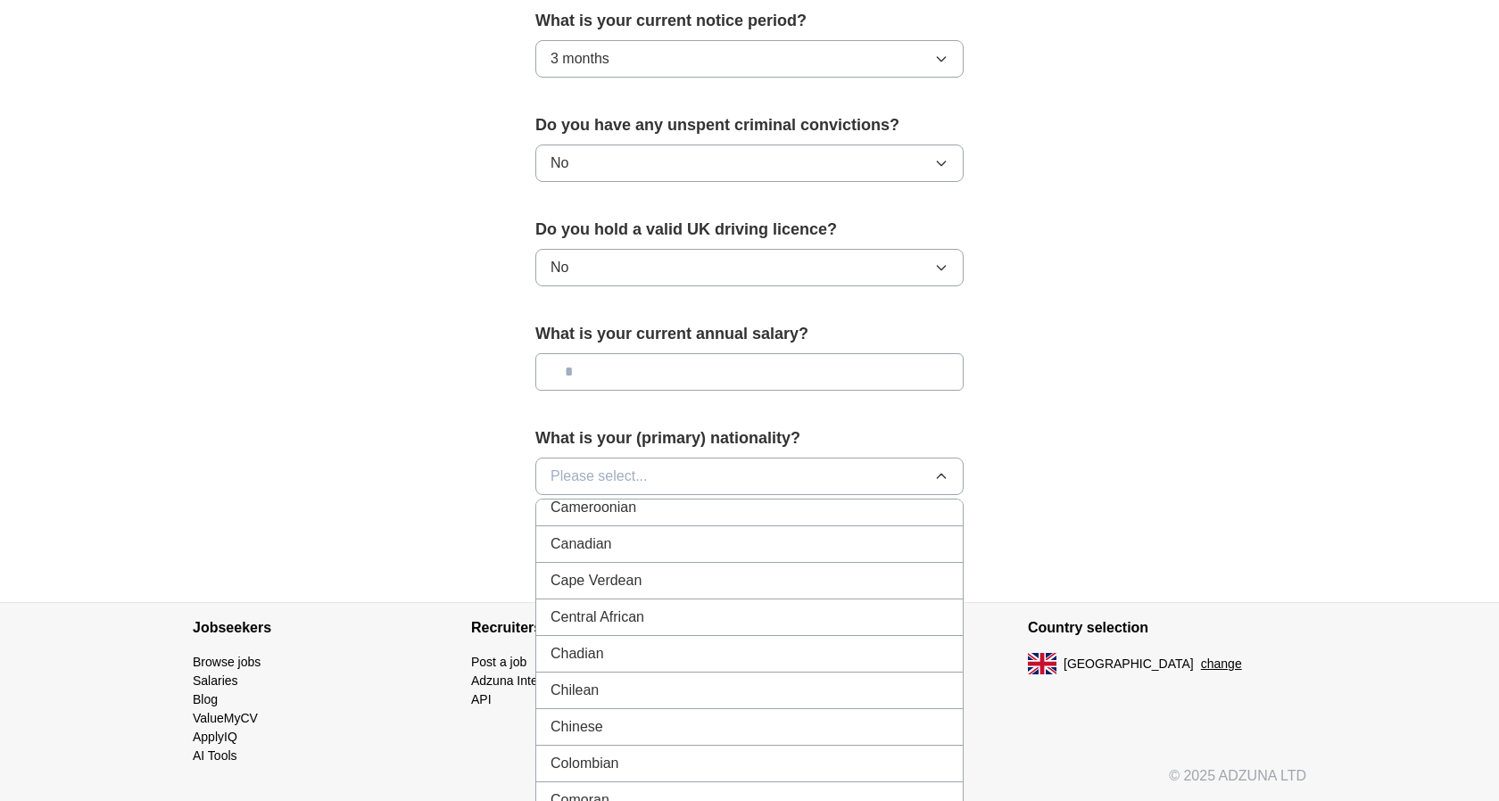
scroll to position [1193, 0]
click at [616, 747] on div "Chinese" at bounding box center [750, 751] width 398 height 21
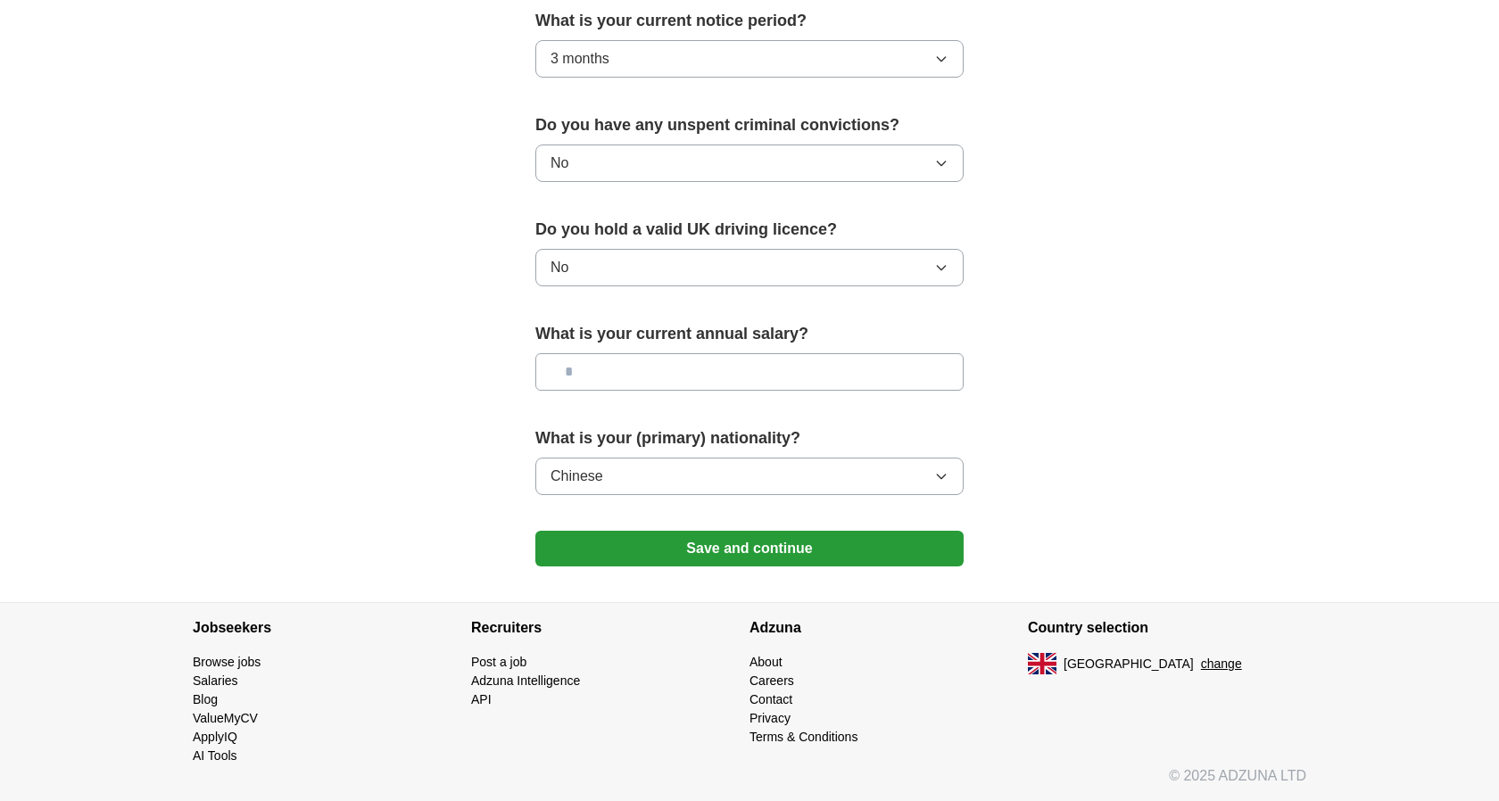
click at [650, 364] on input "text" at bounding box center [749, 371] width 428 height 37
type input "**"
click at [675, 545] on button "Save and continue" at bounding box center [749, 549] width 428 height 36
